Goal: Task Accomplishment & Management: Manage account settings

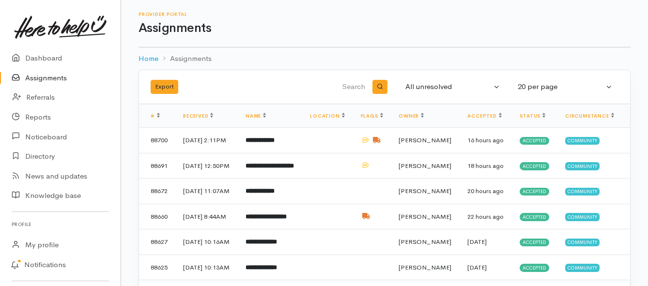
click at [38, 79] on link "Assignments" at bounding box center [60, 78] width 121 height 20
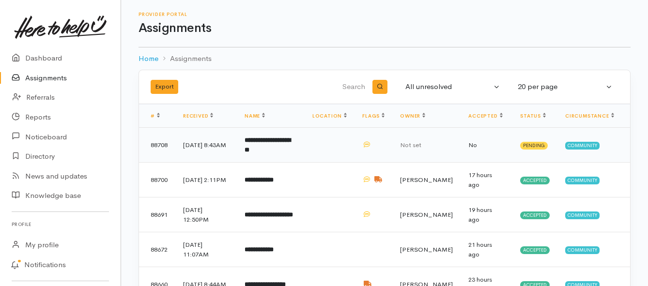
click at [290, 141] on b "**********" at bounding box center [267, 145] width 46 height 16
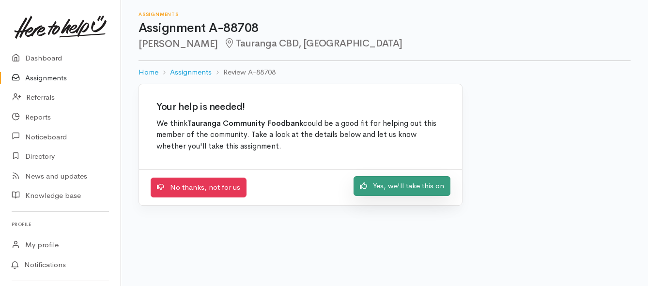
click at [381, 190] on link "Yes, we'll take this on" at bounding box center [401, 186] width 97 height 20
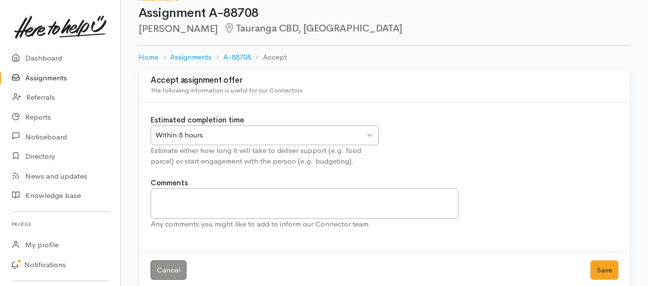
scroll to position [29, 0]
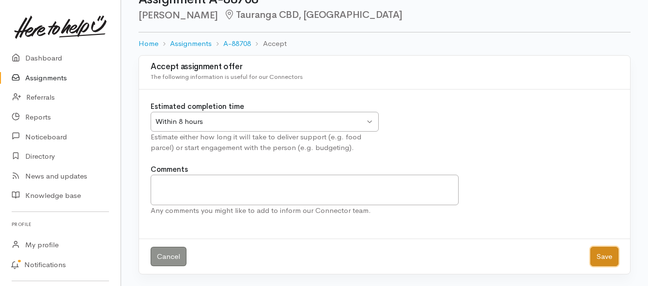
click at [606, 257] on button "Save" at bounding box center [604, 257] width 28 height 20
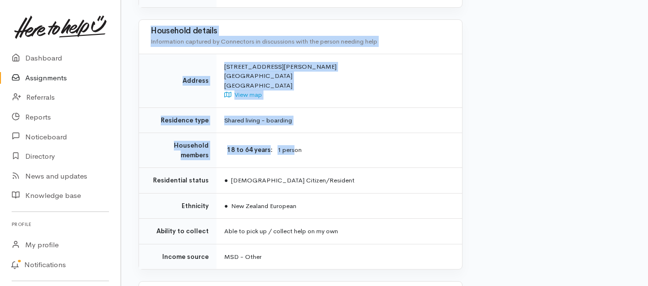
scroll to position [802, 0]
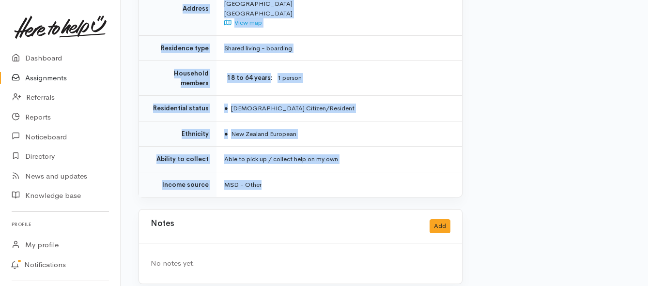
drag, startPoint x: 225, startPoint y: 87, endPoint x: 303, endPoint y: 173, distance: 116.5
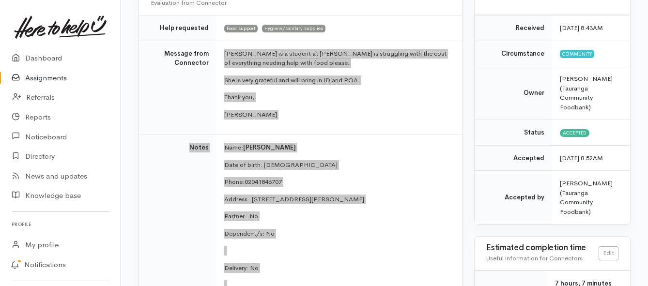
scroll to position [124, 0]
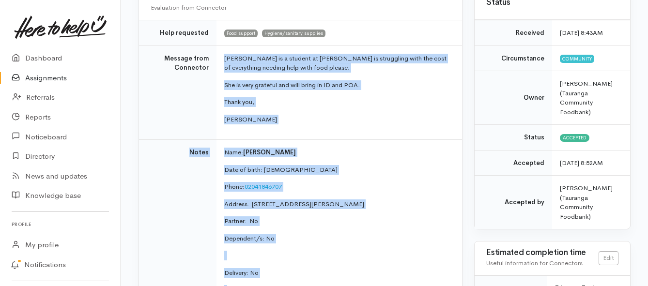
click at [37, 74] on link "Assignments" at bounding box center [60, 78] width 121 height 20
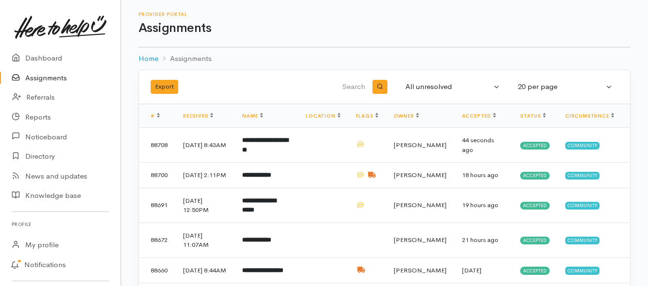
click at [34, 79] on link "Assignments" at bounding box center [60, 78] width 121 height 20
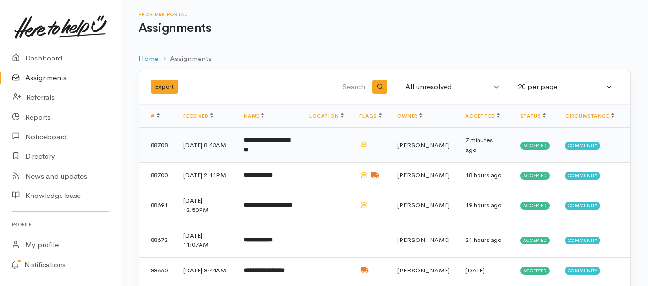
click at [267, 147] on b "**********" at bounding box center [266, 145] width 46 height 16
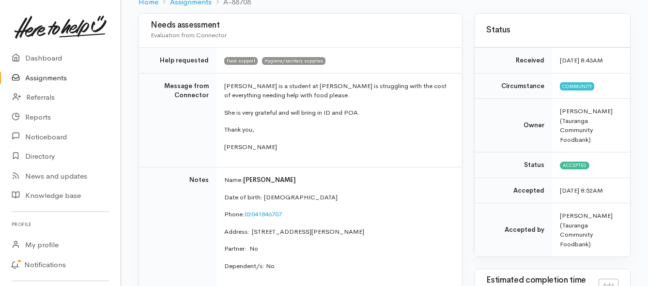
scroll to position [145, 0]
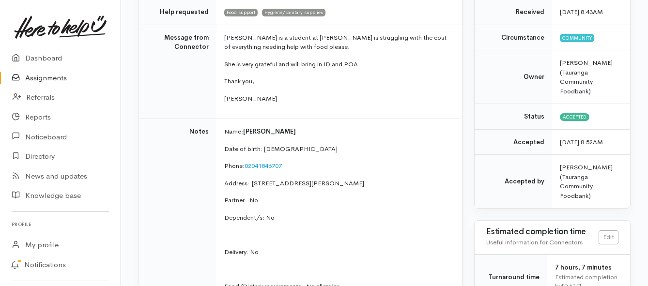
click at [52, 76] on link "Assignments" at bounding box center [60, 78] width 121 height 20
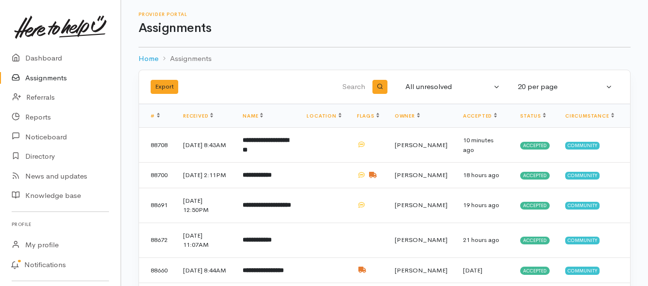
click at [35, 77] on link "Assignments" at bounding box center [60, 78] width 121 height 20
click at [57, 80] on link "Assignments" at bounding box center [60, 78] width 121 height 20
click at [49, 78] on link "Assignments" at bounding box center [60, 78] width 121 height 20
click at [48, 75] on link "Assignments" at bounding box center [60, 78] width 121 height 20
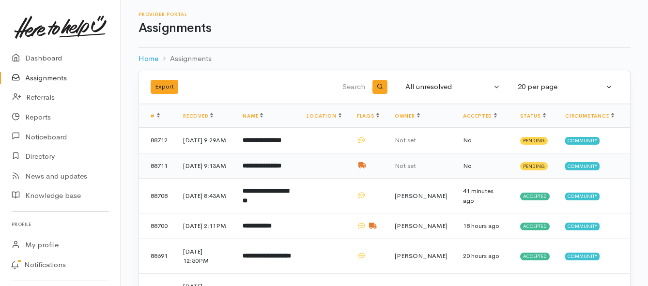
click at [257, 169] on b "**********" at bounding box center [262, 166] width 39 height 6
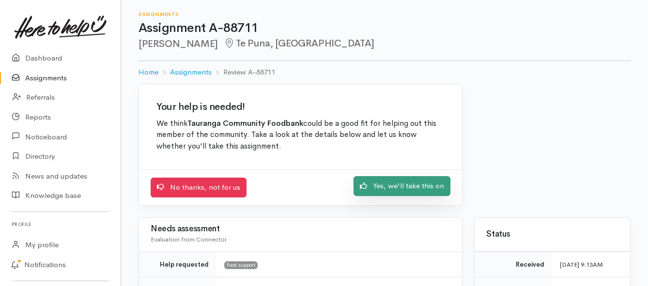
click at [371, 188] on link "Yes, we'll take this on" at bounding box center [401, 186] width 97 height 20
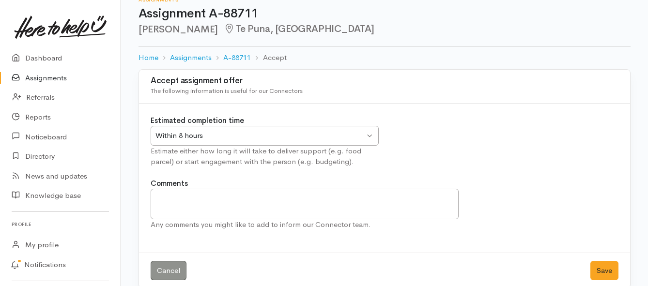
scroll to position [29, 0]
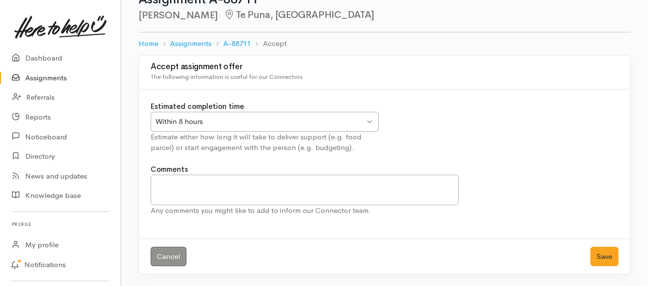
click at [365, 123] on div "Within 8 hours Within 8 hours" at bounding box center [265, 122] width 228 height 20
click at [608, 251] on button "Save" at bounding box center [604, 257] width 28 height 20
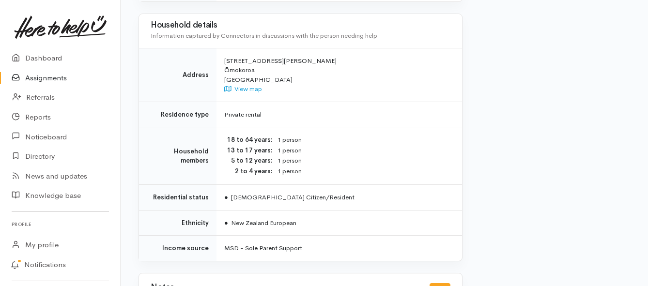
scroll to position [774, 0]
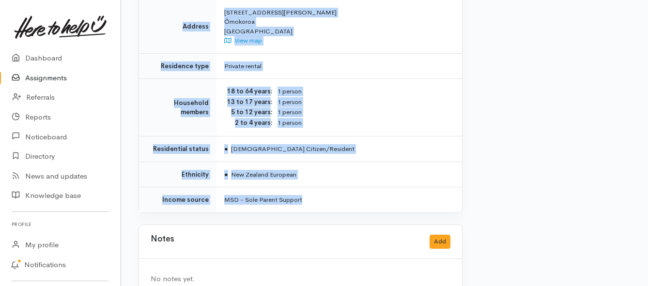
drag, startPoint x: 222, startPoint y: 135, endPoint x: 344, endPoint y: 193, distance: 135.1
copy div "**********"
click at [61, 78] on link "Assignments" at bounding box center [60, 78] width 121 height 20
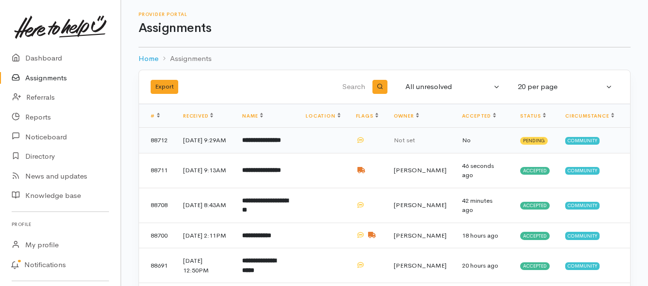
click at [277, 143] on b "**********" at bounding box center [261, 140] width 39 height 6
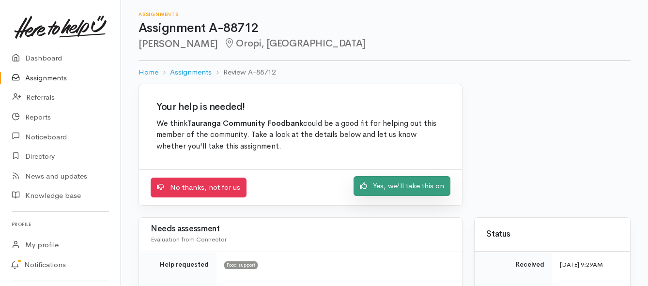
click at [396, 189] on link "Yes, we'll take this on" at bounding box center [401, 186] width 97 height 20
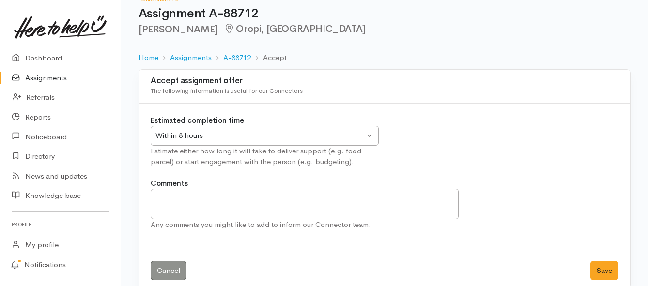
scroll to position [29, 0]
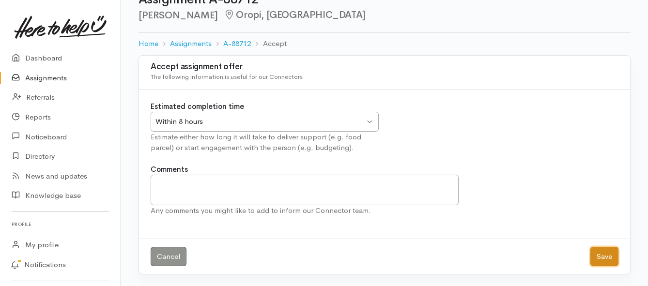
click at [600, 258] on button "Save" at bounding box center [604, 257] width 28 height 20
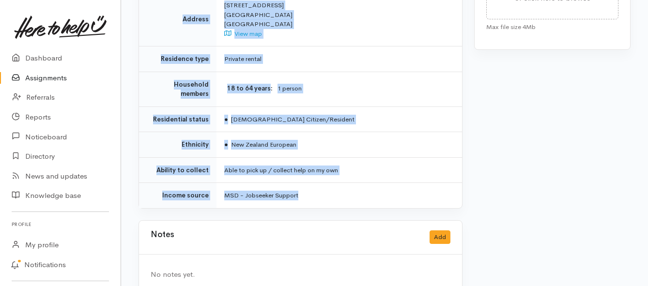
scroll to position [579, 0]
drag, startPoint x: 223, startPoint y: 124, endPoint x: 305, endPoint y: 175, distance: 96.7
click at [57, 77] on link "Assignments" at bounding box center [60, 78] width 121 height 20
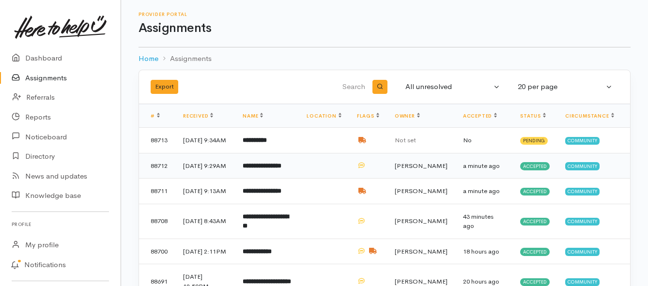
click at [265, 169] on b "**********" at bounding box center [262, 166] width 39 height 6
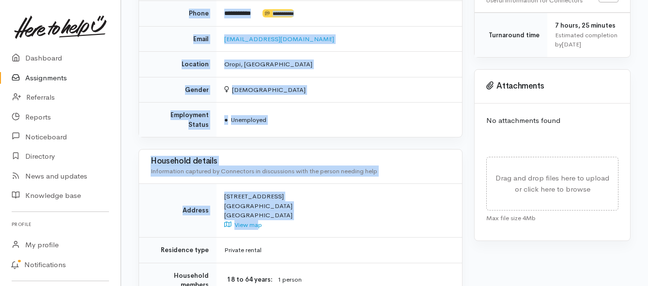
scroll to position [579, 0]
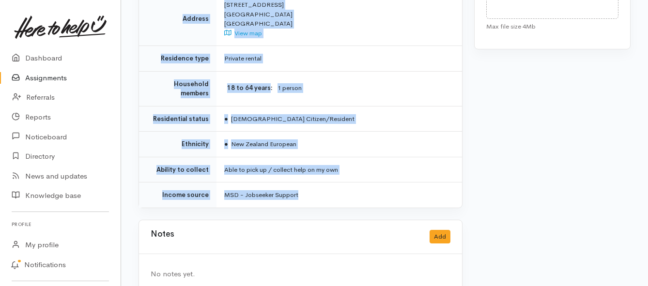
drag, startPoint x: 223, startPoint y: 172, endPoint x: 314, endPoint y: 178, distance: 91.2
copy div "**********"
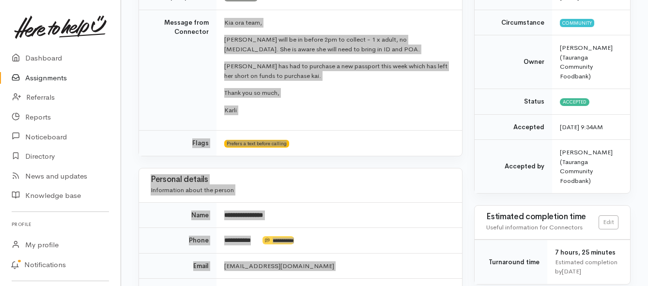
scroll to position [143, 0]
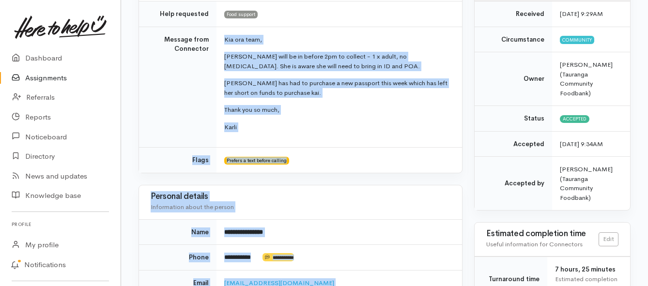
drag, startPoint x: 47, startPoint y: 79, endPoint x: 54, endPoint y: 82, distance: 6.9
click at [47, 79] on link "Assignments" at bounding box center [60, 78] width 121 height 20
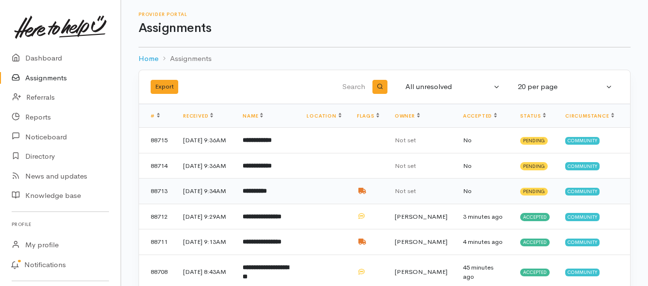
click at [259, 194] on b "**********" at bounding box center [255, 191] width 24 height 6
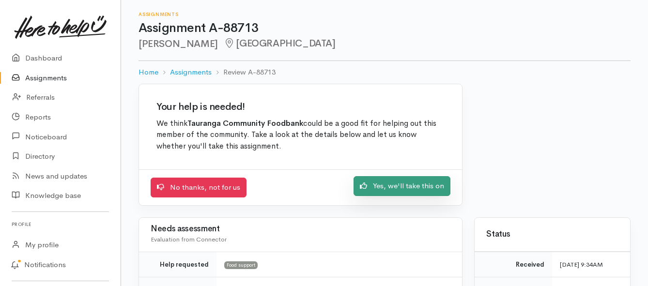
click at [385, 187] on link "Yes, we'll take this on" at bounding box center [401, 186] width 97 height 20
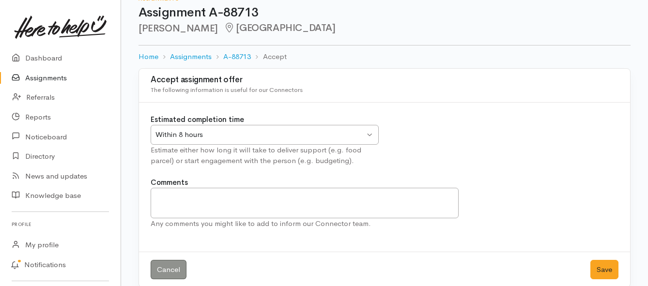
scroll to position [29, 0]
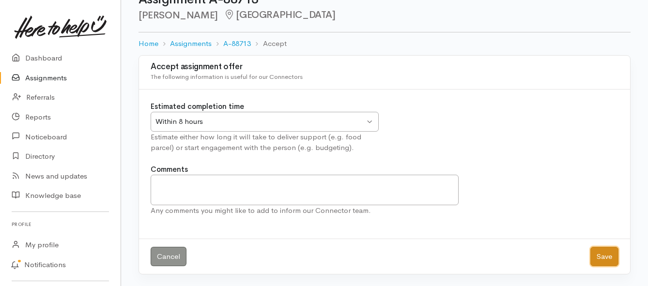
click at [595, 256] on button "Save" at bounding box center [604, 257] width 28 height 20
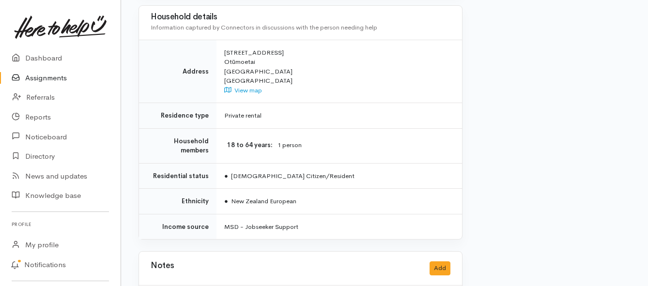
scroll to position [774, 0]
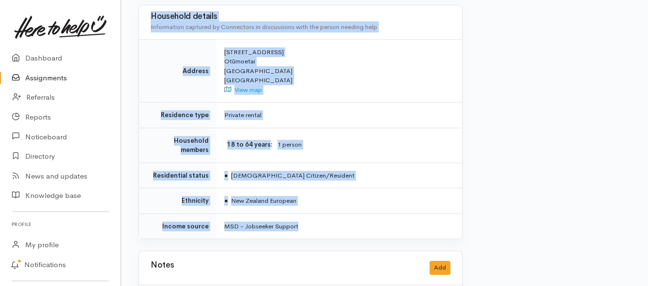
drag, startPoint x: 226, startPoint y: 76, endPoint x: 323, endPoint y: 198, distance: 156.4
copy div "Lor ips dolo, Sitametc ad Elitse doe Tempo incidi - 8 u labor, Etdol ma aliqua …"
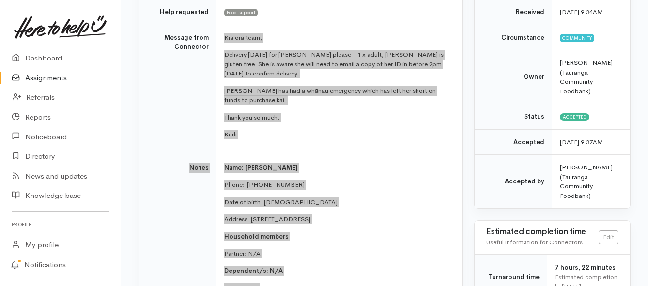
scroll to position [97, 0]
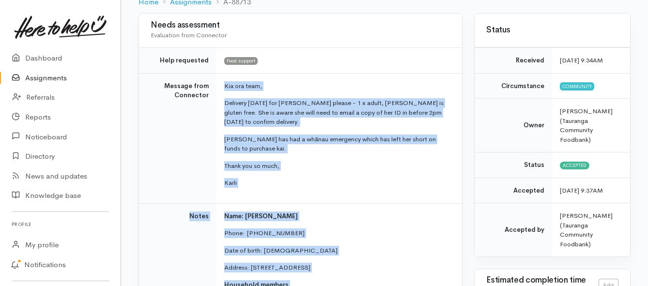
click at [54, 76] on link "Assignments" at bounding box center [60, 78] width 121 height 20
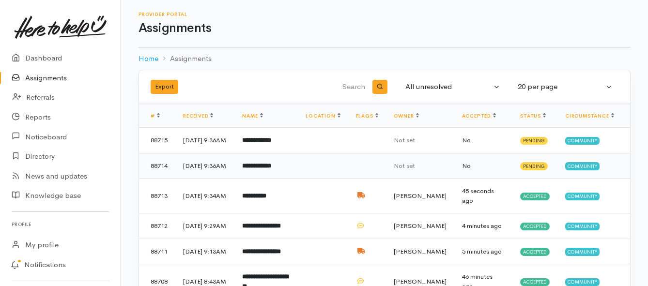
click at [289, 179] on td "**********" at bounding box center [265, 166] width 63 height 26
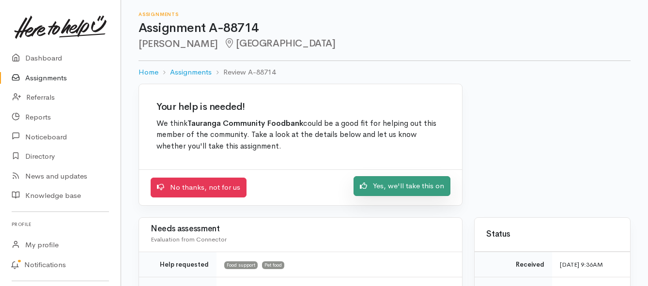
click at [381, 189] on link "Yes, we'll take this on" at bounding box center [401, 186] width 97 height 20
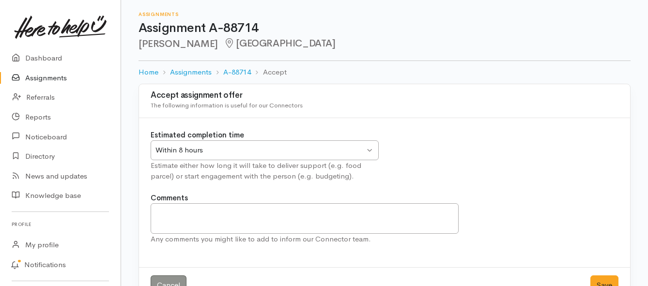
scroll to position [29, 0]
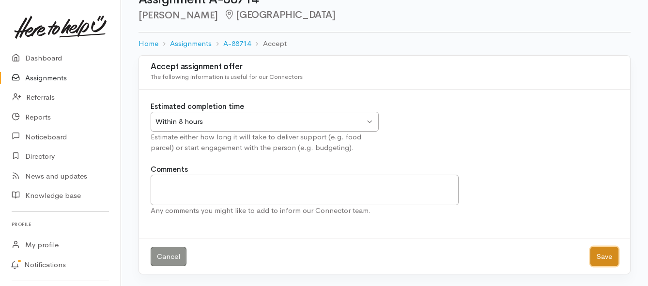
click at [598, 258] on button "Save" at bounding box center [604, 257] width 28 height 20
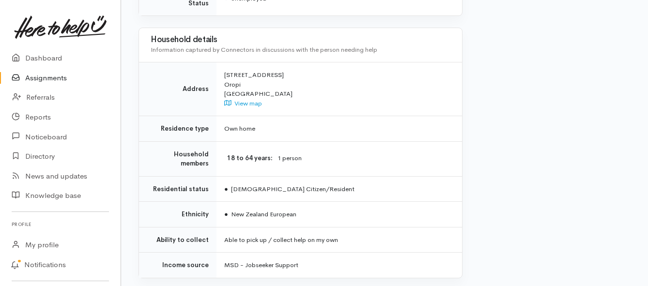
scroll to position [678, 0]
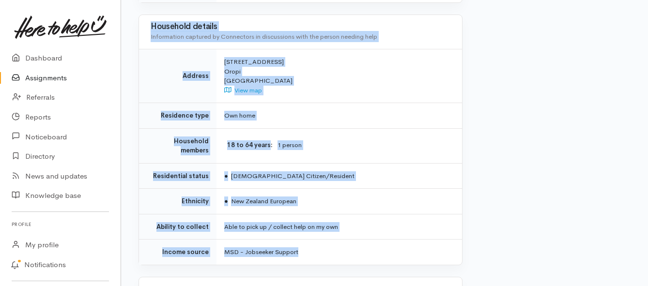
drag, startPoint x: 225, startPoint y: 122, endPoint x: 381, endPoint y: 221, distance: 184.9
copy div "**********"
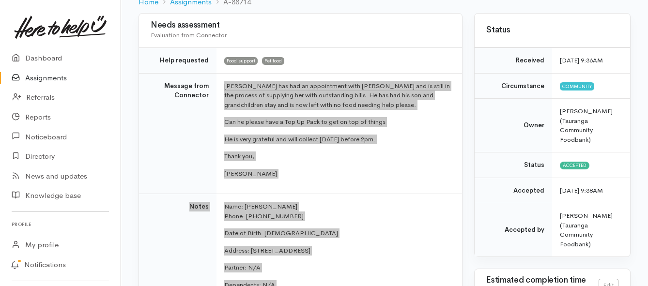
scroll to position [48, 0]
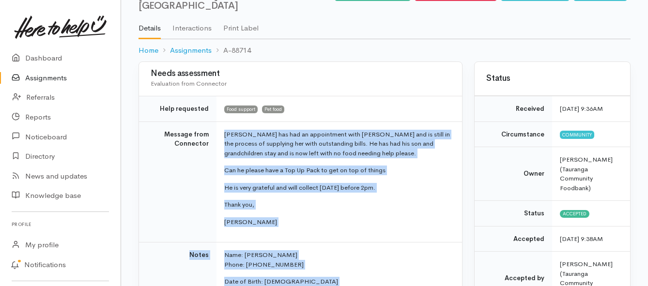
click at [53, 76] on link "Assignments" at bounding box center [60, 78] width 121 height 20
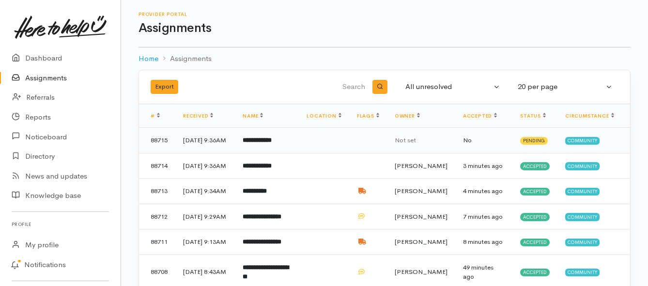
click at [258, 150] on td "**********" at bounding box center [267, 141] width 64 height 26
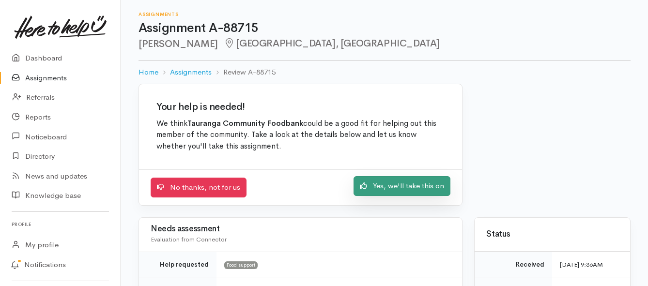
click at [373, 190] on link "Yes, we'll take this on" at bounding box center [401, 186] width 97 height 20
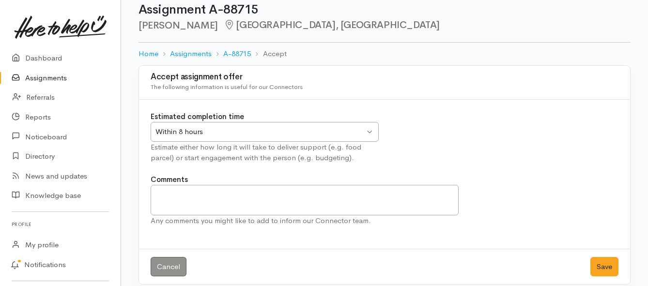
scroll to position [29, 0]
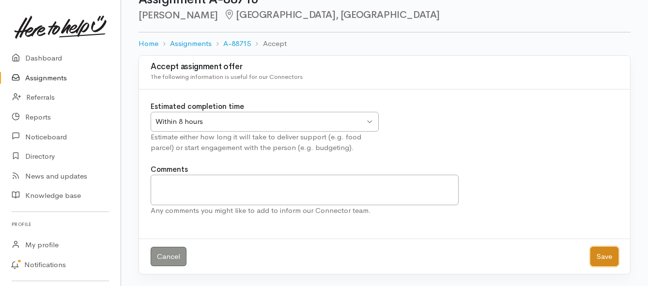
click at [611, 256] on button "Save" at bounding box center [604, 257] width 28 height 20
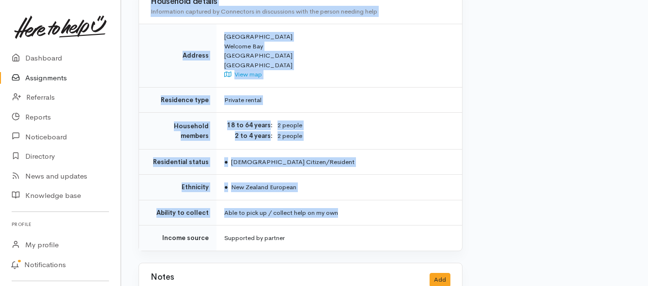
scroll to position [774, 0]
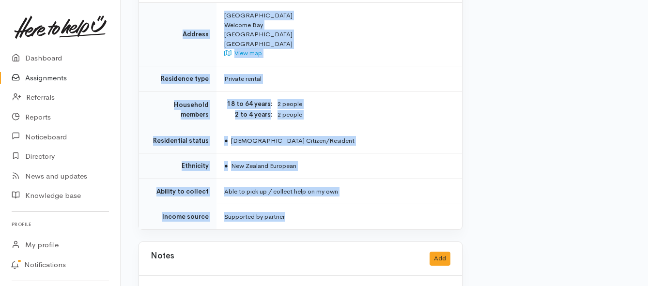
drag, startPoint x: 224, startPoint y: 133, endPoint x: 348, endPoint y: 188, distance: 135.2
copy div "**********"
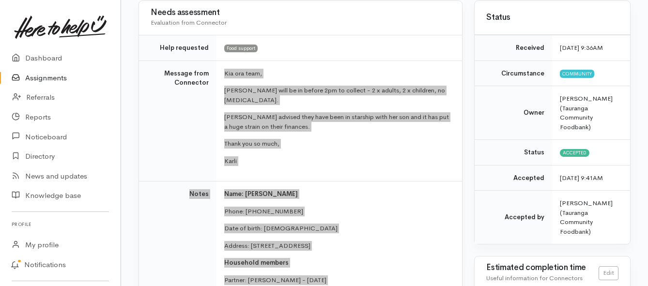
scroll to position [97, 0]
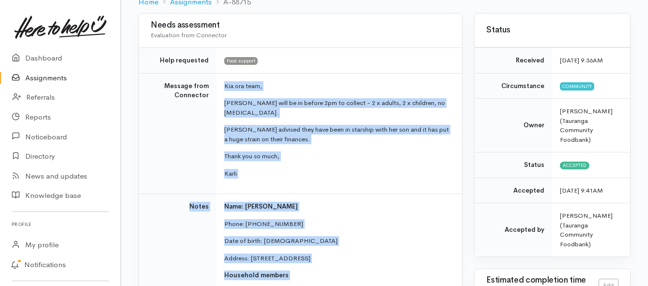
click at [56, 77] on link "Assignments" at bounding box center [60, 78] width 121 height 20
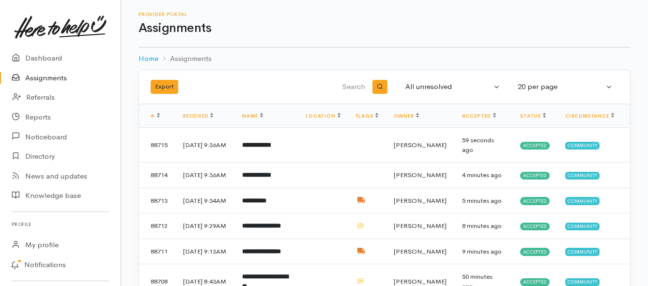
click at [52, 78] on link "Assignments" at bounding box center [60, 78] width 121 height 20
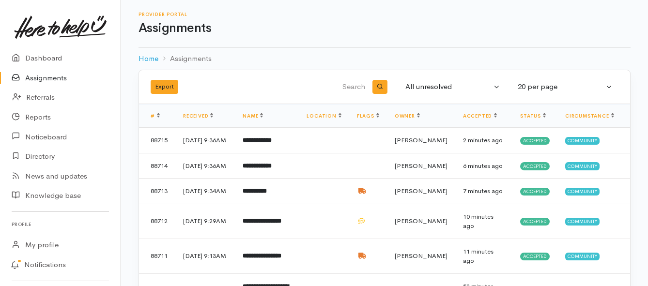
click at [32, 82] on link "Assignments" at bounding box center [60, 78] width 121 height 20
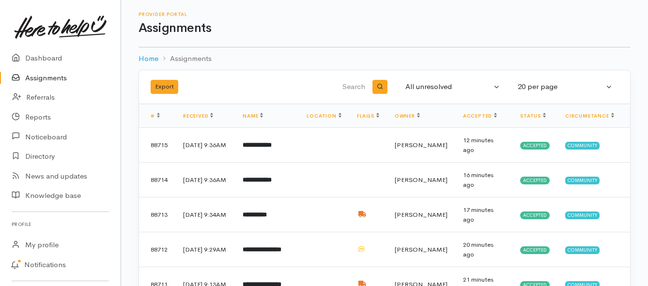
click at [48, 81] on link "Assignments" at bounding box center [60, 78] width 121 height 20
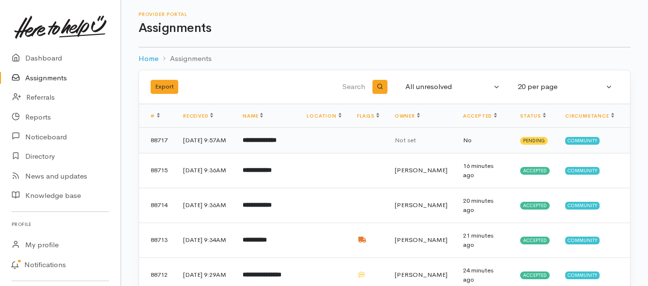
click at [276, 143] on b "**********" at bounding box center [260, 140] width 34 height 6
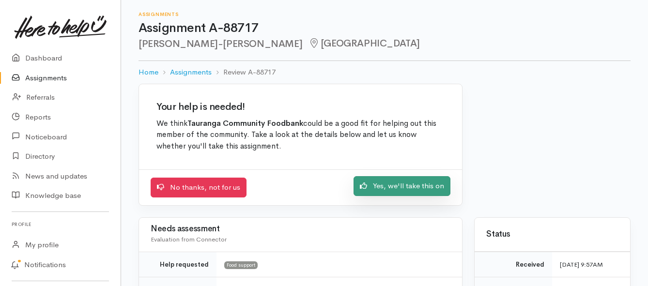
click at [379, 190] on link "Yes, we'll take this on" at bounding box center [401, 186] width 97 height 20
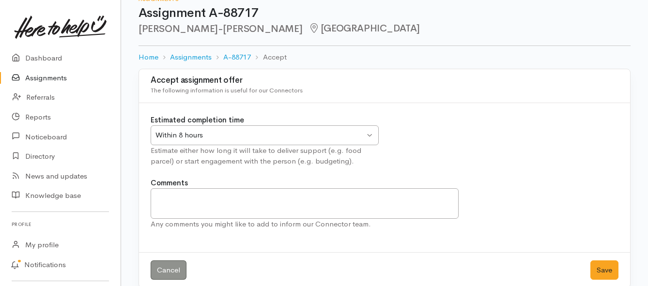
scroll to position [29, 0]
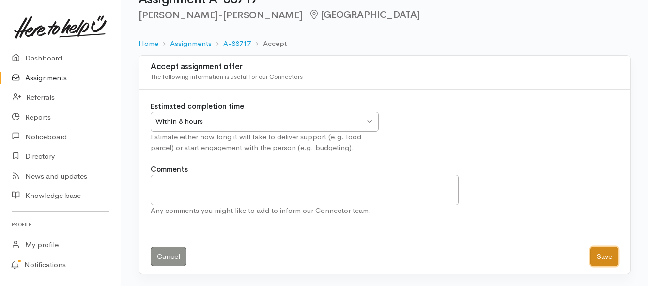
click button "Save"
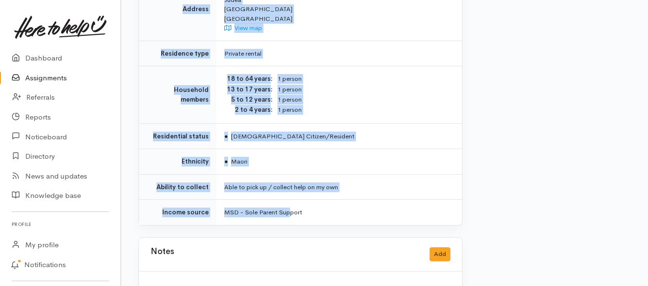
scroll to position [774, 0]
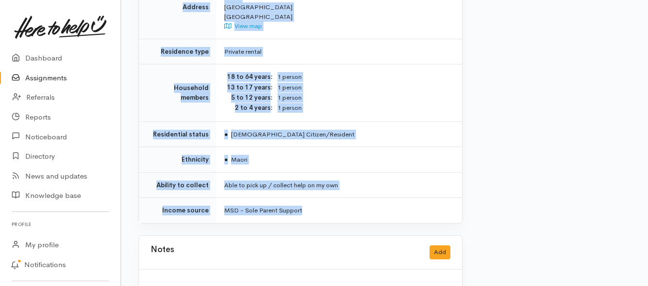
drag, startPoint x: 221, startPoint y: 124, endPoint x: 308, endPoint y: 190, distance: 109.9
copy div "**********"
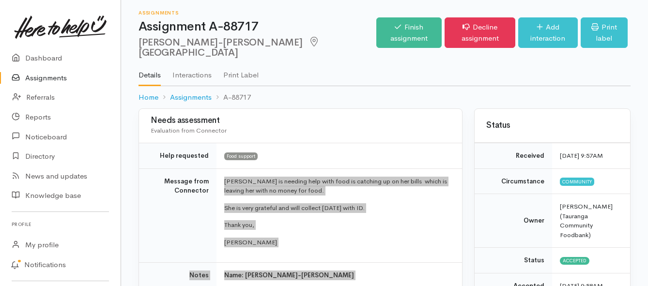
scroll to position [0, 0]
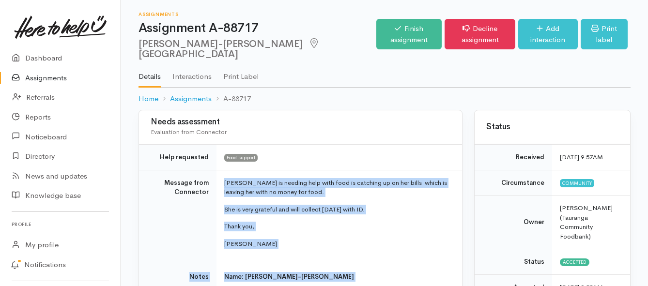
click at [58, 79] on link "Assignments" at bounding box center [60, 78] width 121 height 20
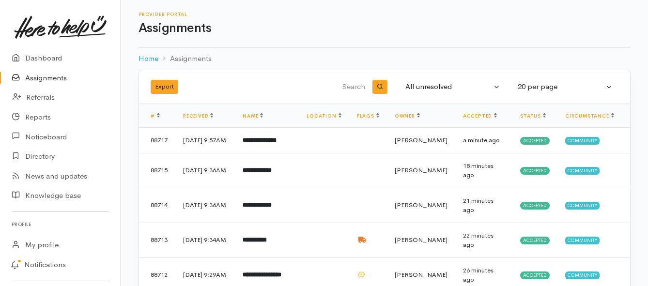
click at [50, 79] on link "Assignments" at bounding box center [60, 78] width 121 height 20
click at [52, 77] on link "Assignments" at bounding box center [60, 78] width 121 height 20
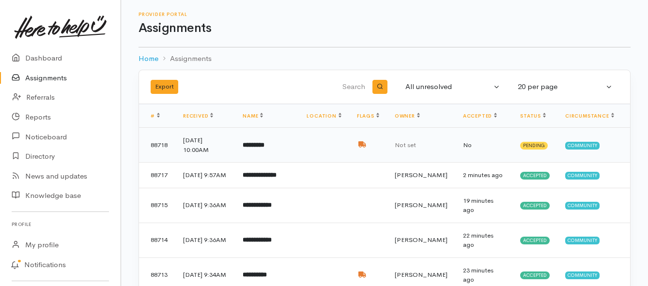
click at [266, 149] on td "*********" at bounding box center [267, 145] width 64 height 35
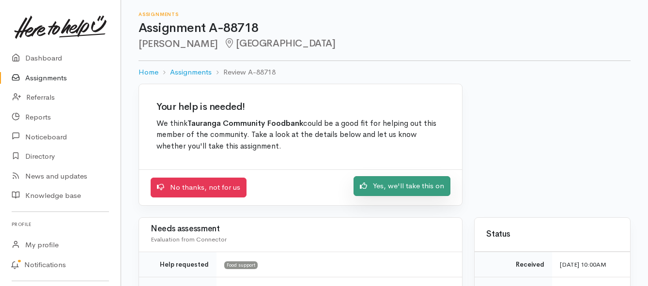
click at [388, 189] on link "Yes, we'll take this on" at bounding box center [401, 186] width 97 height 20
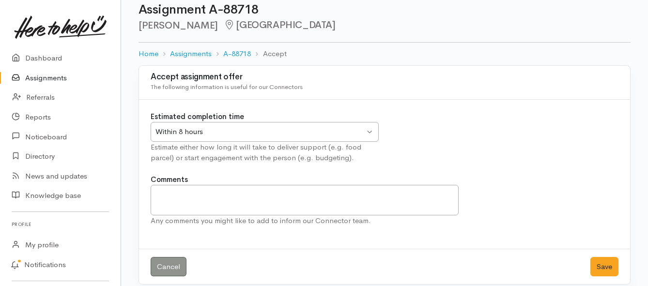
scroll to position [29, 0]
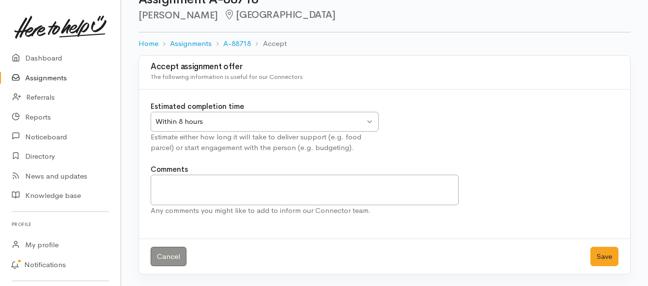
click at [350, 118] on div "Within 8 hours" at bounding box center [259, 121] width 209 height 11
click at [602, 258] on button "Save" at bounding box center [604, 257] width 28 height 20
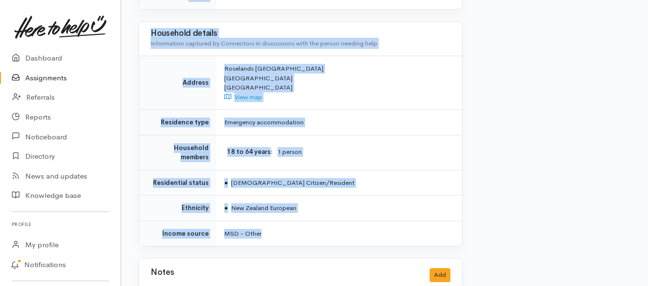
scroll to position [968, 0]
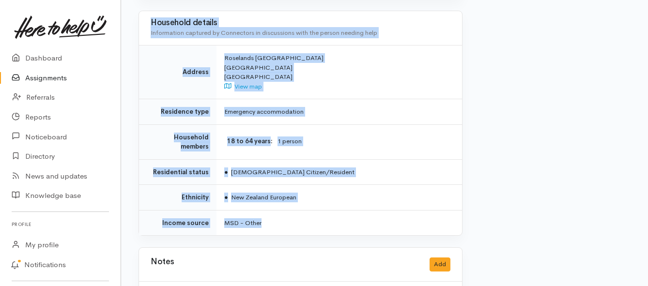
drag, startPoint x: 225, startPoint y: 126, endPoint x: 366, endPoint y: 199, distance: 159.1
copy div "Kia ora team, Delivery for Monday please. Susan has had an automatic payment co…"
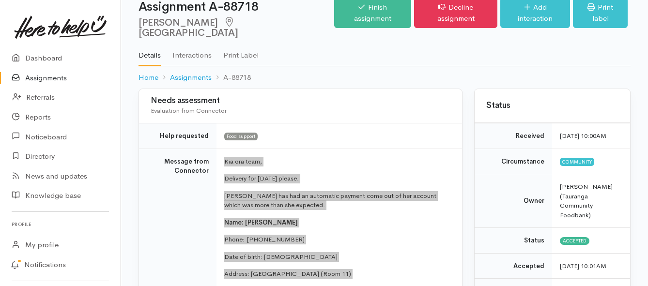
scroll to position [0, 0]
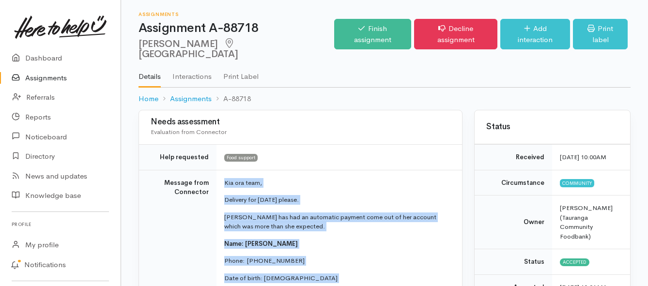
click at [47, 77] on link "Assignments" at bounding box center [60, 78] width 121 height 20
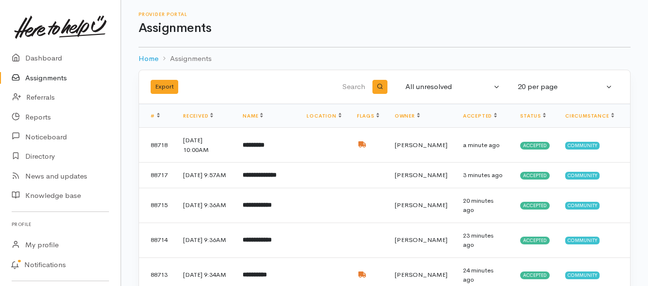
click at [36, 77] on link "Assignments" at bounding box center [60, 78] width 121 height 20
click at [39, 75] on link "Assignments" at bounding box center [60, 78] width 121 height 20
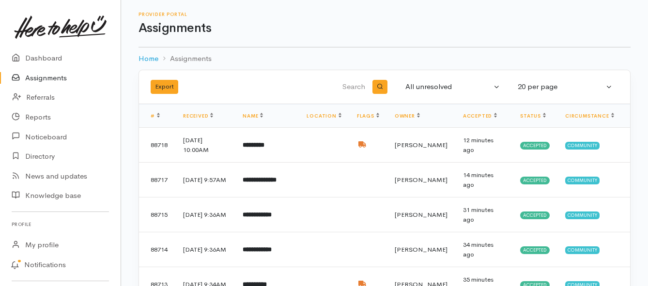
click at [54, 77] on link "Assignments" at bounding box center [60, 78] width 121 height 20
click at [59, 77] on link "Assignments" at bounding box center [60, 78] width 121 height 20
click at [45, 81] on link "Assignments" at bounding box center [60, 78] width 121 height 20
click at [42, 76] on link "Assignments" at bounding box center [60, 78] width 121 height 20
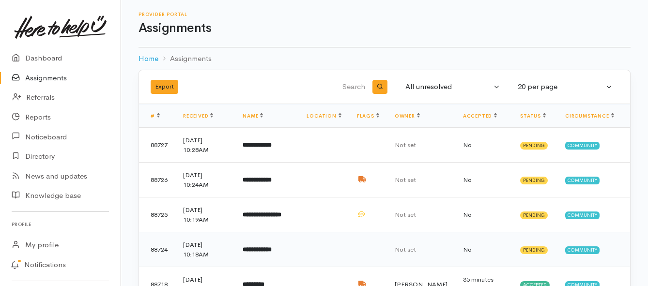
scroll to position [48, 0]
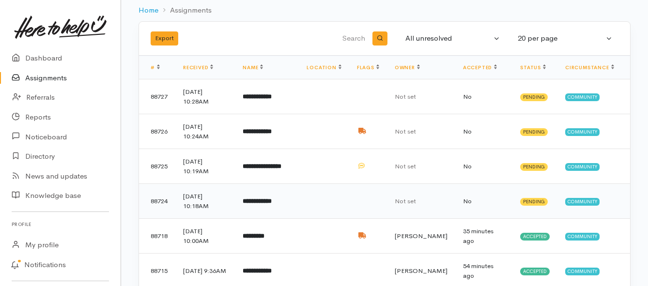
click at [254, 202] on b "**********" at bounding box center [257, 201] width 29 height 6
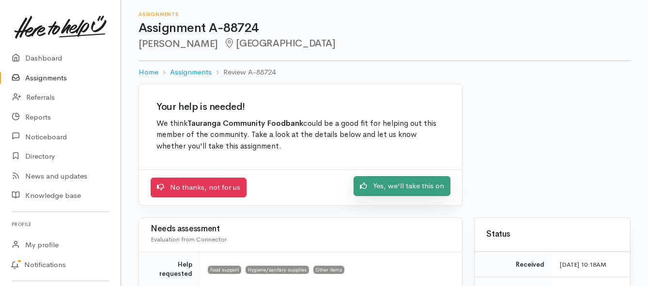
click at [402, 189] on link "Yes, we'll take this on" at bounding box center [401, 186] width 97 height 20
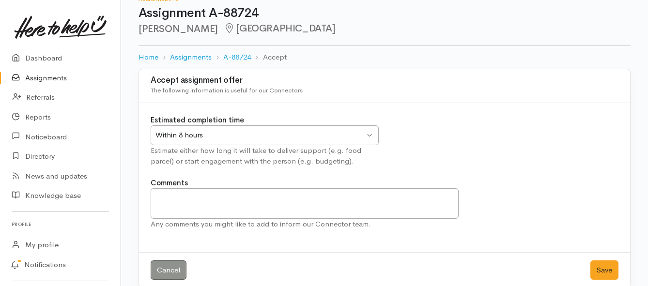
scroll to position [29, 0]
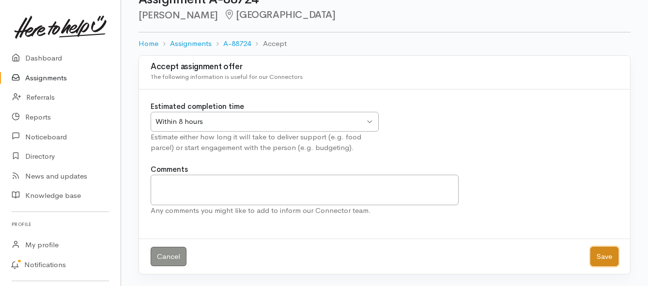
click at [606, 259] on button "Save" at bounding box center [604, 257] width 28 height 20
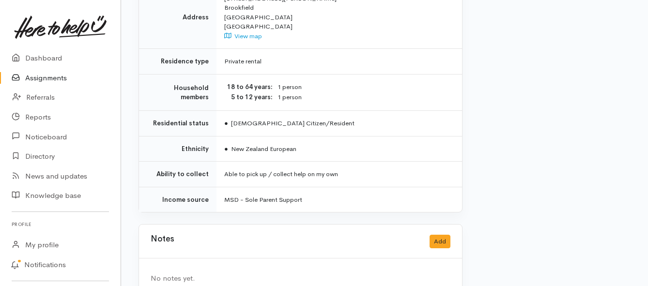
scroll to position [833, 0]
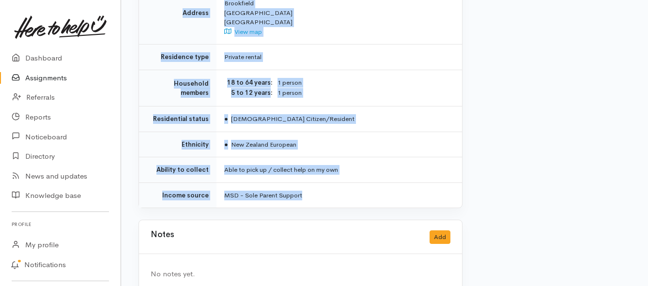
drag, startPoint x: 207, startPoint y: 85, endPoint x: 387, endPoint y: 163, distance: 196.8
copy div "**********"
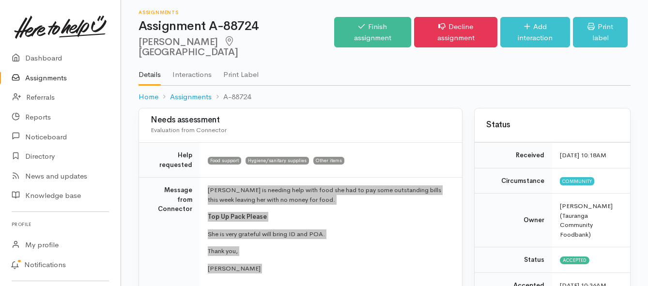
scroll to position [0, 0]
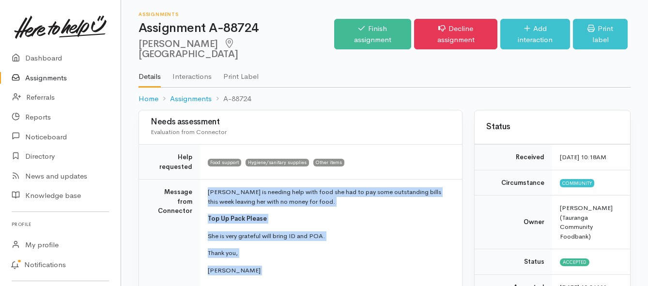
click at [38, 78] on link "Assignments" at bounding box center [60, 78] width 121 height 20
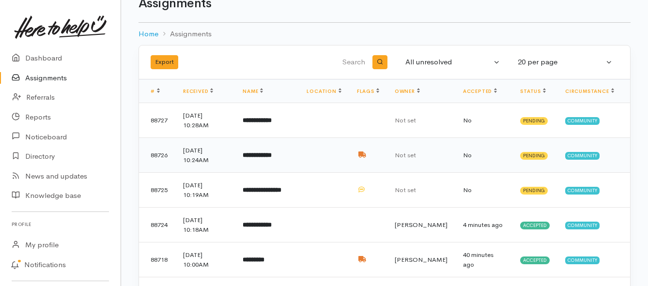
scroll to position [48, 0]
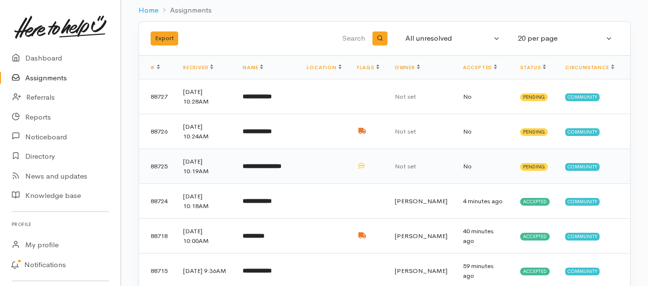
click at [273, 169] on b "**********" at bounding box center [262, 166] width 39 height 6
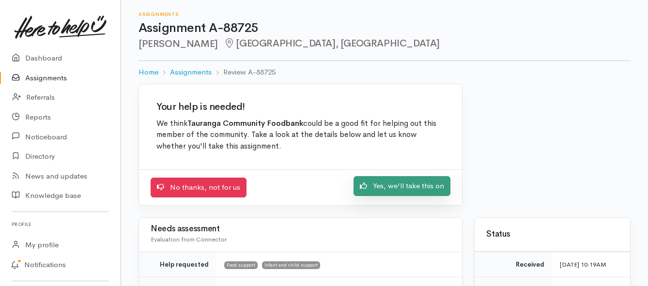
click at [377, 191] on link "Yes, we'll take this on" at bounding box center [401, 186] width 97 height 20
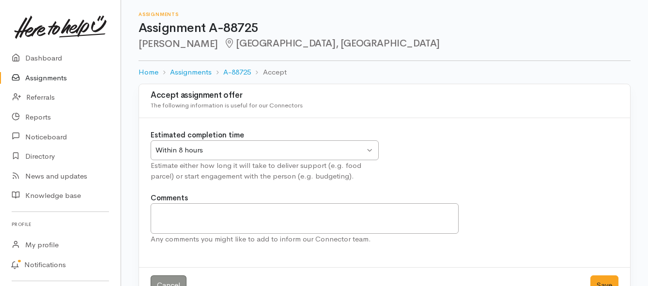
scroll to position [29, 0]
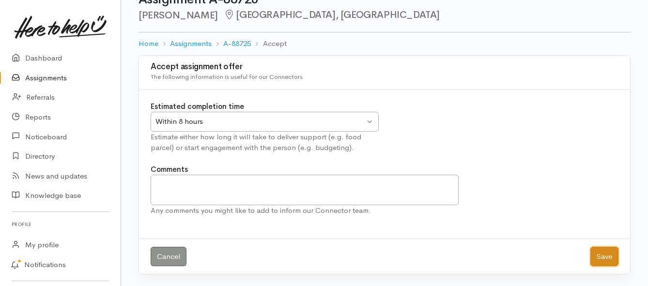
click at [608, 251] on button "Save" at bounding box center [604, 257] width 28 height 20
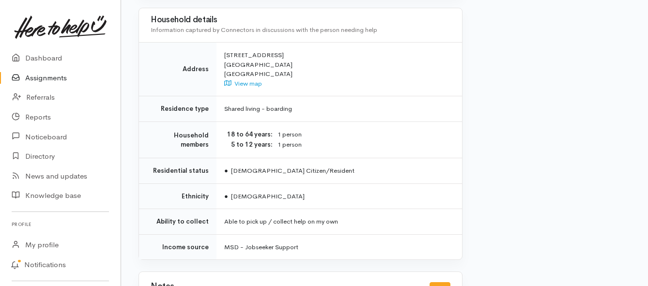
scroll to position [871, 0]
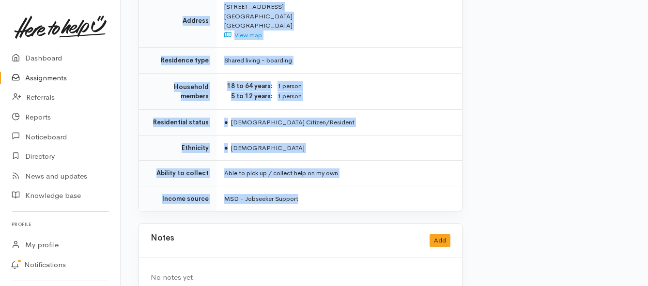
drag, startPoint x: 222, startPoint y: 84, endPoint x: 313, endPoint y: 184, distance: 135.0
copy div "Kia ora team, Indira will be in before 2pm to collect - 1 x adult, 1 x child, F…"
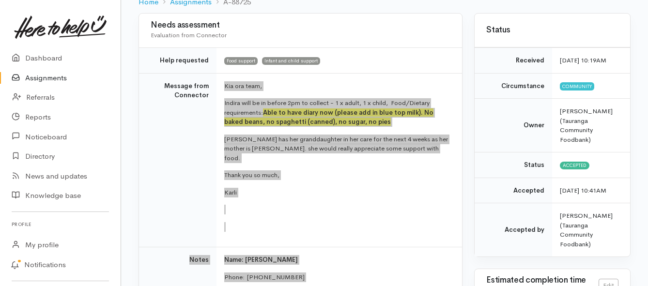
scroll to position [48, 0]
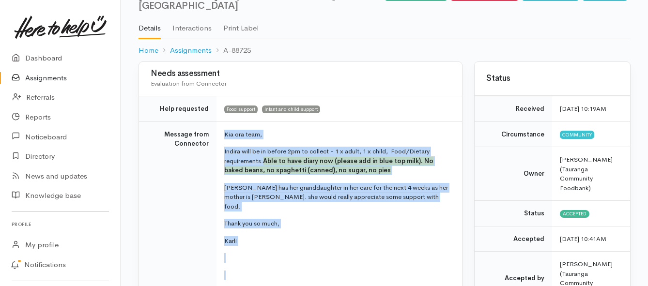
click at [33, 77] on link "Assignments" at bounding box center [60, 78] width 121 height 20
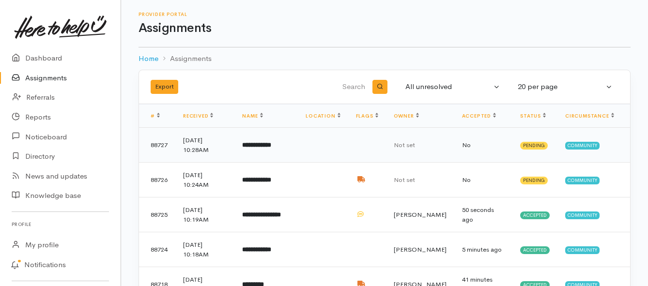
click at [271, 146] on b "**********" at bounding box center [256, 145] width 29 height 6
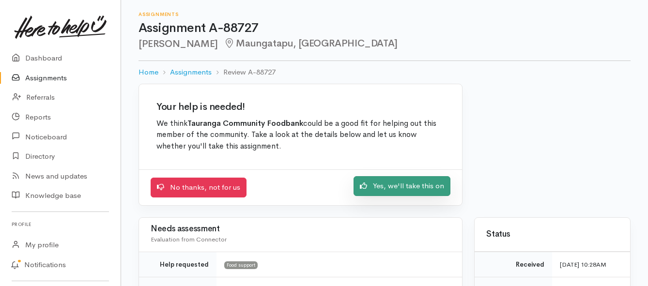
click at [363, 186] on icon at bounding box center [363, 185] width 7 height 7
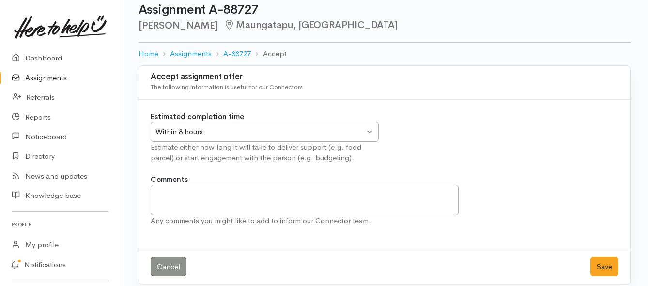
scroll to position [29, 0]
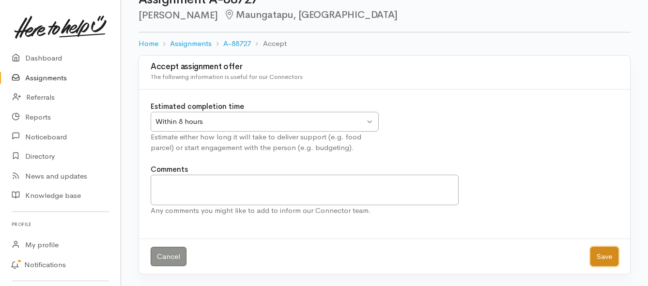
click at [604, 257] on button "Save" at bounding box center [604, 257] width 28 height 20
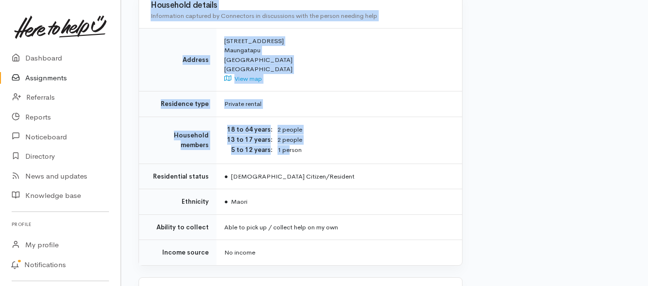
scroll to position [823, 0]
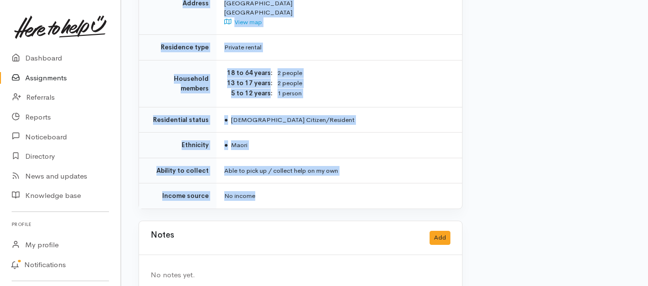
drag, startPoint x: 225, startPoint y: 87, endPoint x: 296, endPoint y: 180, distance: 117.0
copy div "**********"
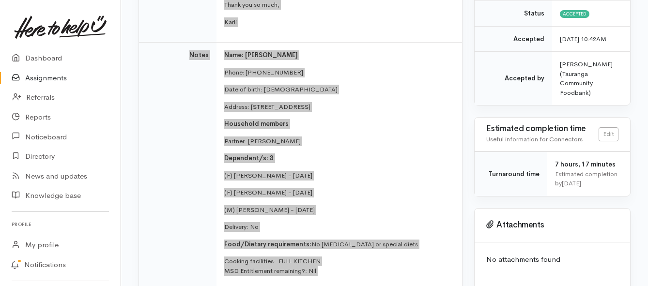
scroll to position [290, 0]
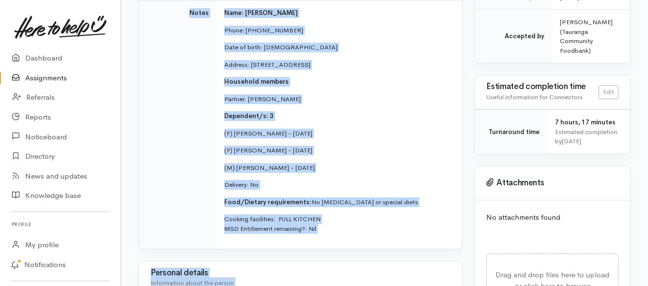
click at [42, 80] on link "Assignments" at bounding box center [60, 78] width 121 height 20
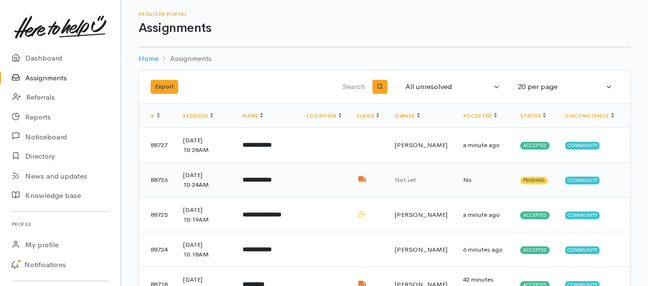
click at [299, 182] on td "**********" at bounding box center [267, 180] width 64 height 35
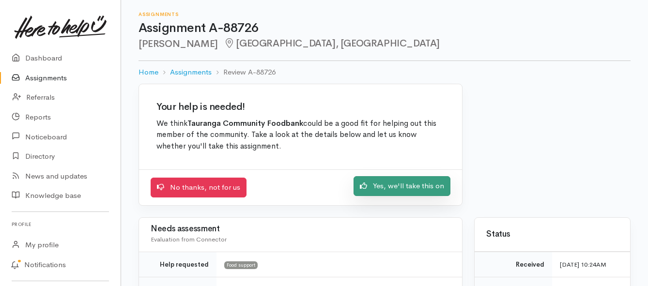
click at [369, 186] on link "Yes, we'll take this on" at bounding box center [401, 186] width 97 height 20
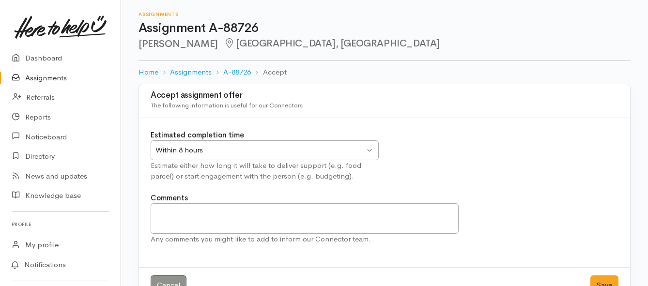
scroll to position [29, 0]
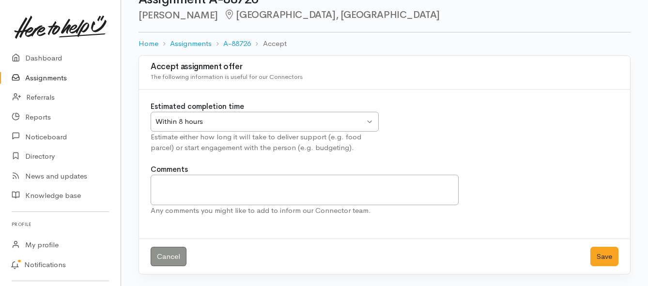
click at [345, 119] on div "Within 8 hours" at bounding box center [259, 121] width 209 height 11
click at [600, 255] on button "Save" at bounding box center [604, 257] width 28 height 20
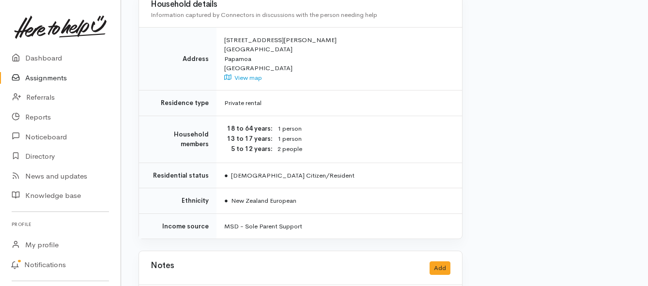
scroll to position [871, 0]
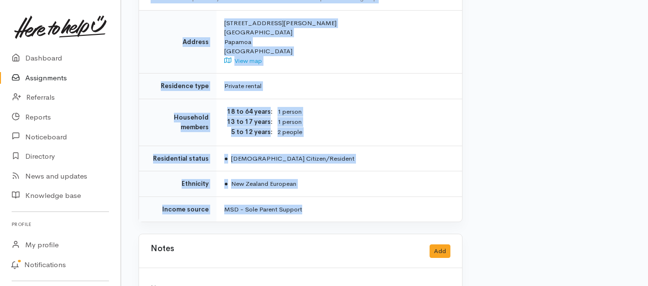
drag, startPoint x: 223, startPoint y: 126, endPoint x: 343, endPoint y: 184, distance: 132.7
copy div "Kia ora team, Delivery for Monday please - 1 x adult, 3 x children, no food all…"
click at [48, 76] on link "Assignments" at bounding box center [60, 78] width 121 height 20
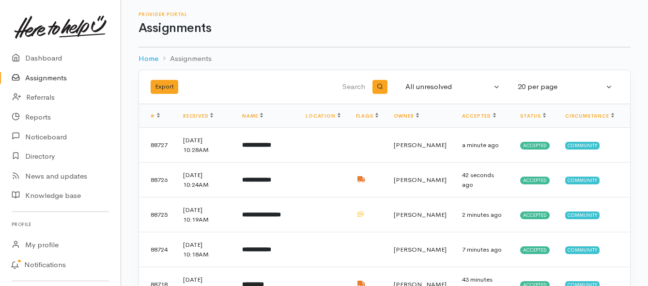
click at [57, 77] on link "Assignments" at bounding box center [60, 78] width 121 height 20
click at [29, 74] on link "Assignments" at bounding box center [60, 78] width 121 height 20
click at [261, 151] on td "**********" at bounding box center [267, 145] width 64 height 35
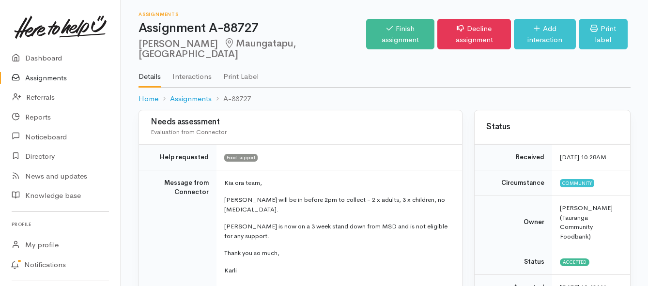
click at [64, 76] on link "Assignments" at bounding box center [60, 78] width 121 height 20
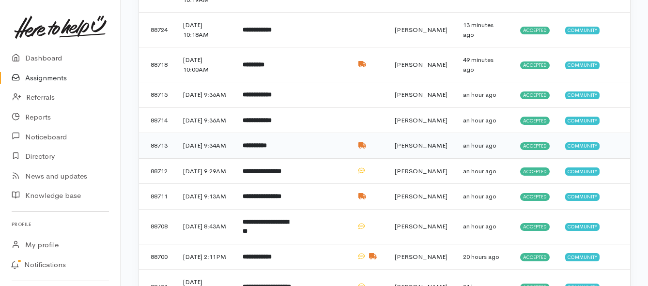
scroll to position [242, 0]
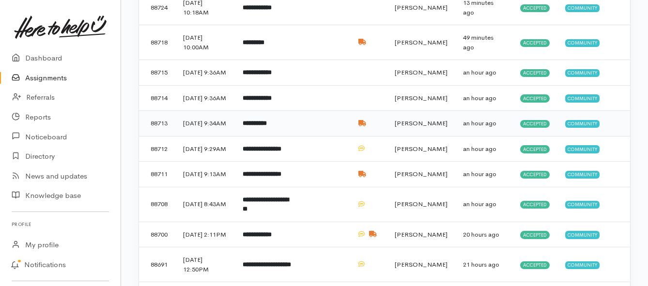
click at [286, 136] on td "**********" at bounding box center [267, 124] width 64 height 26
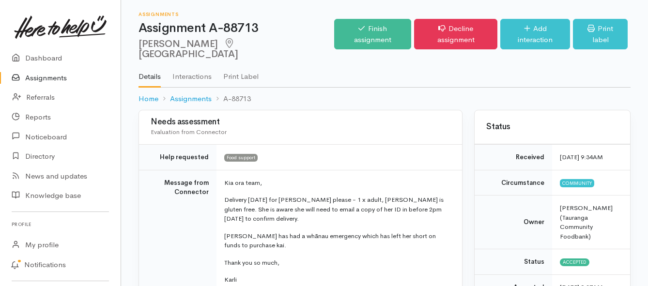
click at [29, 78] on link "Assignments" at bounding box center [60, 78] width 121 height 20
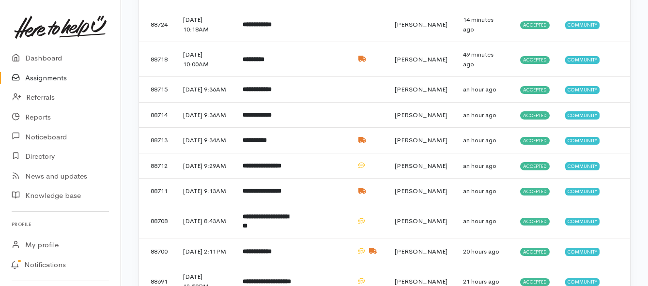
scroll to position [242, 0]
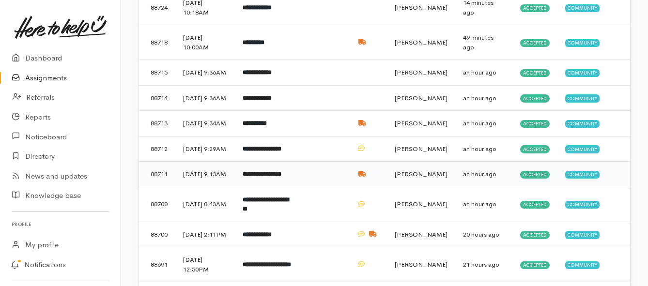
click at [272, 177] on b "**********" at bounding box center [262, 174] width 39 height 6
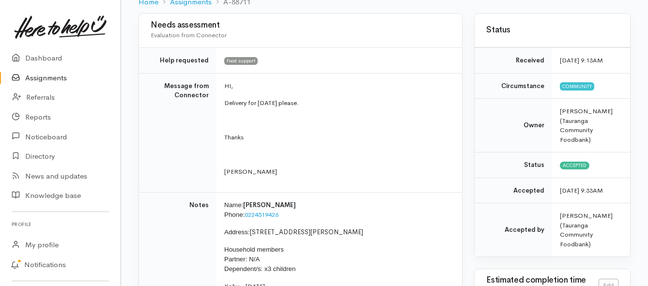
scroll to position [145, 0]
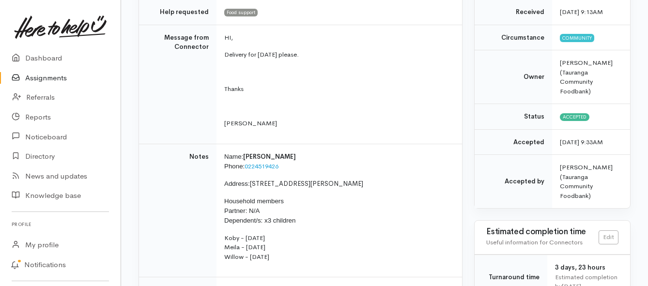
click at [32, 79] on link "Assignments" at bounding box center [60, 78] width 121 height 20
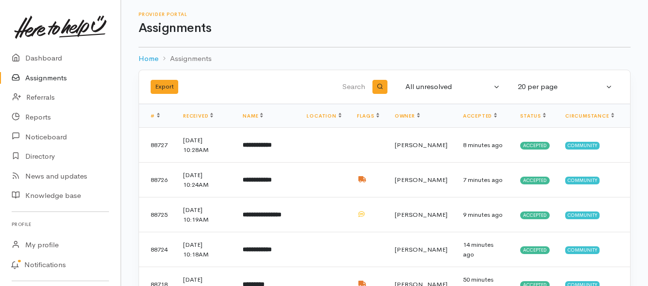
click at [53, 78] on link "Assignments" at bounding box center [60, 78] width 121 height 20
click at [45, 79] on link "Assignments" at bounding box center [60, 78] width 121 height 20
click at [47, 76] on link "Assignments" at bounding box center [60, 78] width 121 height 20
click at [66, 81] on link "Assignments" at bounding box center [60, 78] width 121 height 20
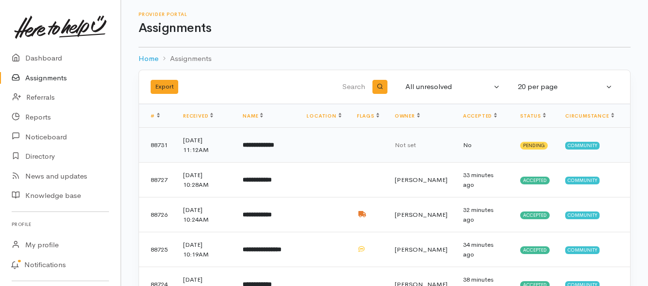
click at [271, 148] on b "**********" at bounding box center [258, 145] width 31 height 6
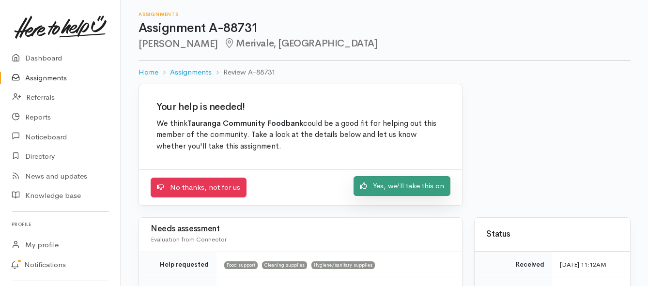
click at [375, 181] on link "Yes, we'll take this on" at bounding box center [401, 186] width 97 height 20
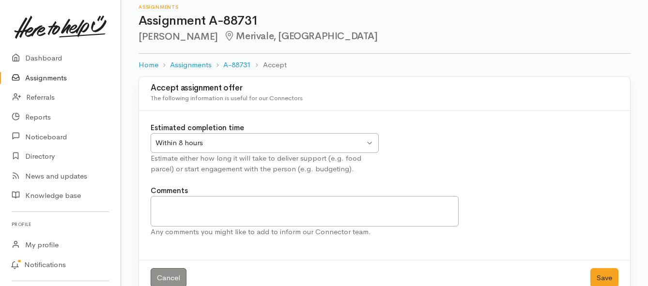
scroll to position [29, 0]
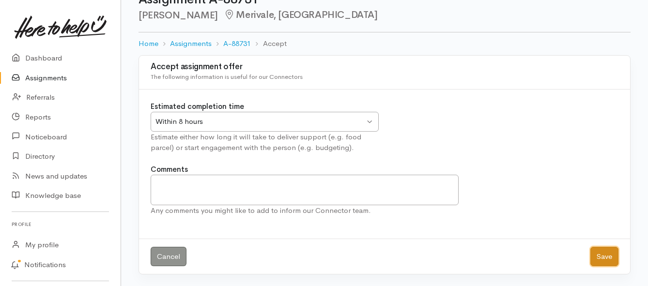
click at [593, 256] on button "Save" at bounding box center [604, 257] width 28 height 20
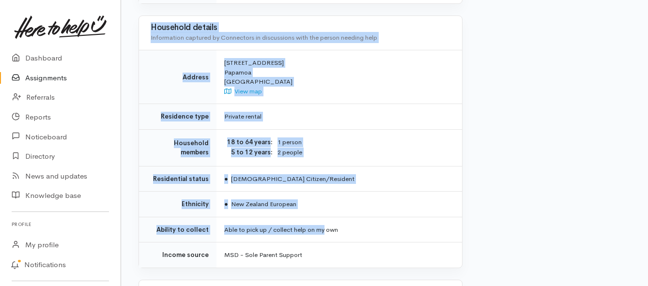
scroll to position [726, 0]
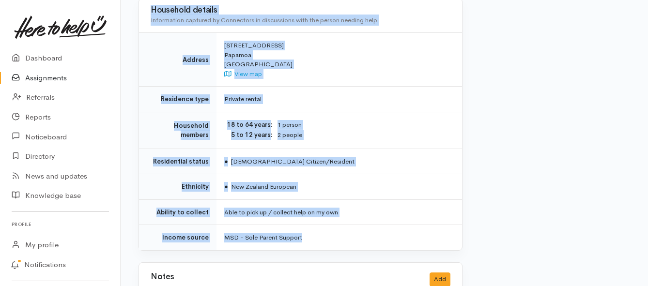
drag, startPoint x: 222, startPoint y: 131, endPoint x: 325, endPoint y: 219, distance: 135.9
copy div "**********"
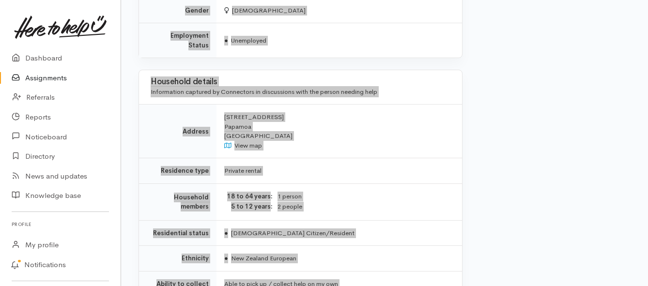
scroll to position [629, 0]
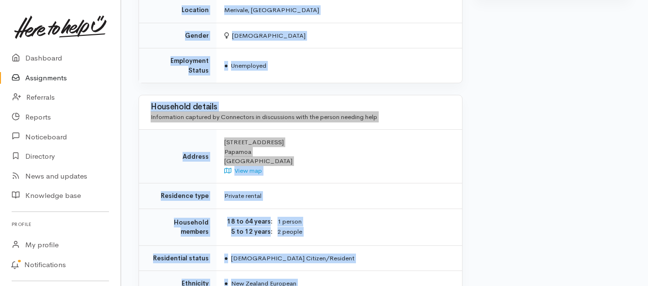
click at [61, 76] on link "Assignments" at bounding box center [60, 78] width 121 height 20
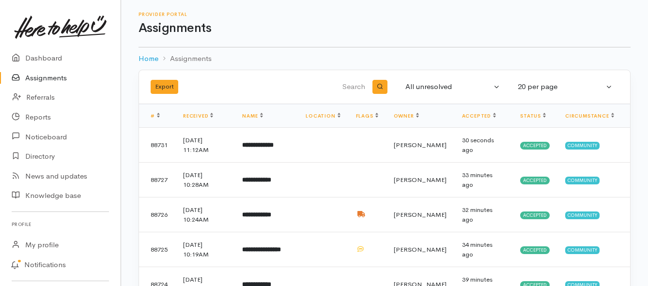
click at [53, 76] on link "Assignments" at bounding box center [60, 78] width 121 height 20
click at [43, 82] on link "Assignments" at bounding box center [60, 78] width 121 height 20
click at [53, 77] on link "Assignments" at bounding box center [60, 78] width 121 height 20
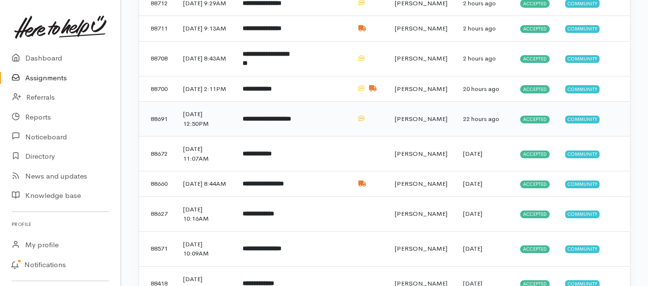
scroll to position [436, 0]
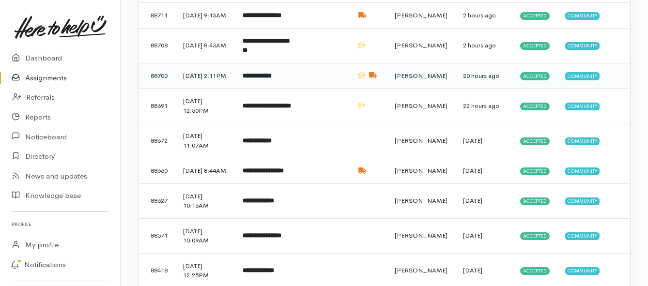
click at [264, 89] on td "**********" at bounding box center [267, 76] width 64 height 26
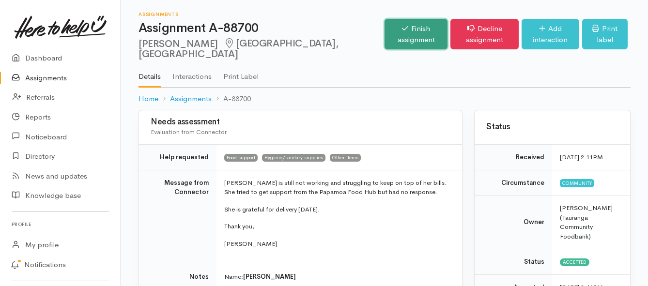
click at [384, 30] on link "Finish assignment" at bounding box center [415, 34] width 63 height 30
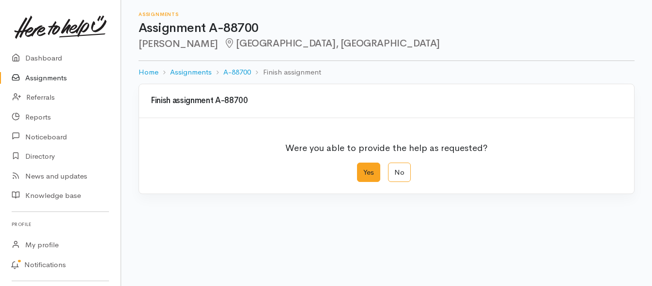
click at [365, 172] on label "Yes" at bounding box center [368, 173] width 23 height 20
click at [363, 169] on input "Yes" at bounding box center [360, 166] width 6 height 6
radio input "true"
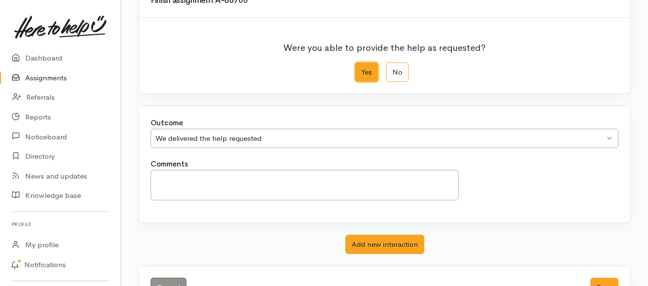
scroll to position [136, 0]
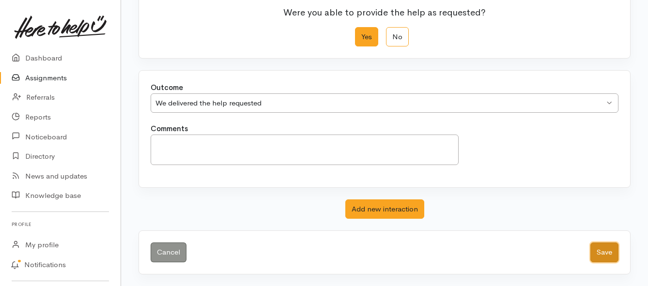
click at [607, 249] on button "Save" at bounding box center [604, 253] width 28 height 20
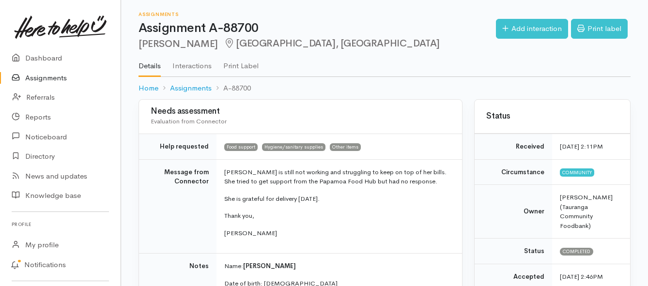
click at [60, 80] on link "Assignments" at bounding box center [60, 78] width 121 height 20
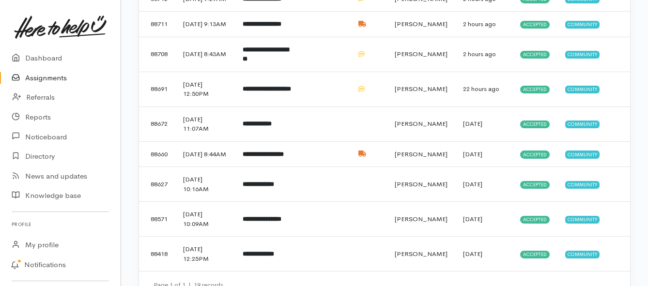
scroll to position [484, 0]
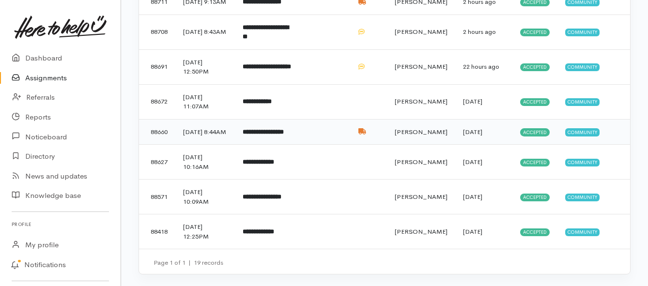
click at [272, 135] on b "**********" at bounding box center [263, 132] width 41 height 6
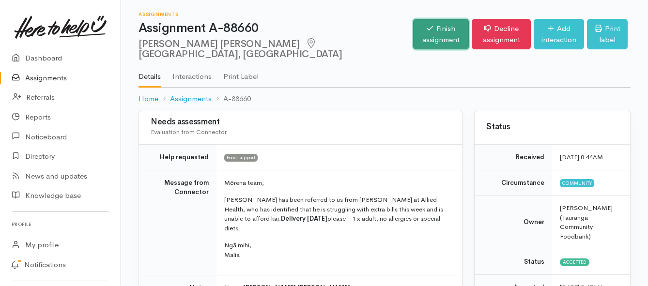
click at [413, 34] on link "Finish assignment" at bounding box center [440, 34] width 55 height 30
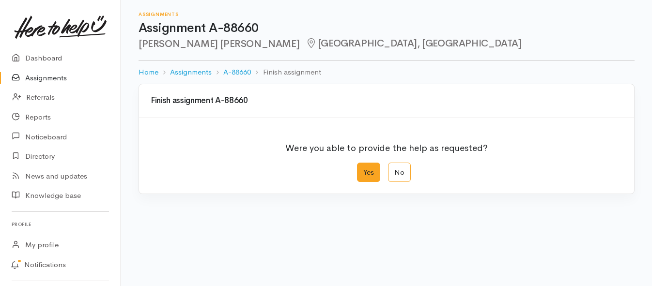
click at [373, 177] on label "Yes" at bounding box center [368, 173] width 23 height 20
click at [363, 169] on input "Yes" at bounding box center [360, 166] width 6 height 6
radio input "true"
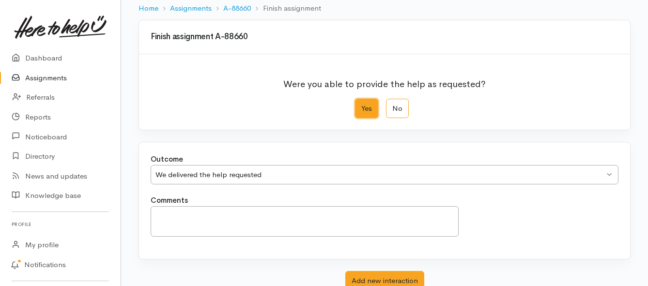
scroll to position [136, 0]
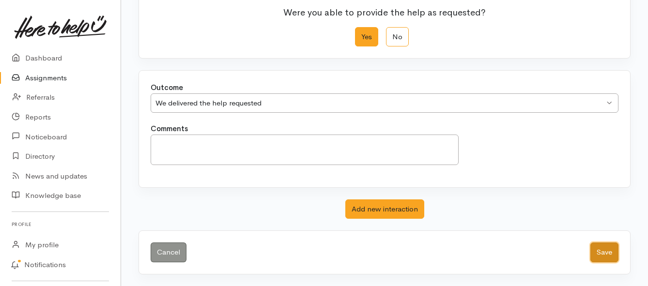
click at [599, 252] on button "Save" at bounding box center [604, 253] width 28 height 20
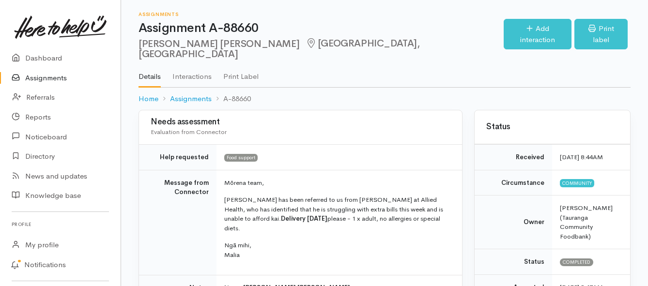
click at [36, 78] on link "Assignments" at bounding box center [60, 78] width 121 height 20
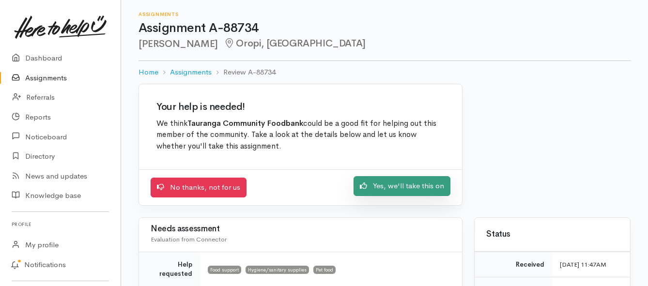
click at [375, 189] on link "Yes, we'll take this on" at bounding box center [401, 186] width 97 height 20
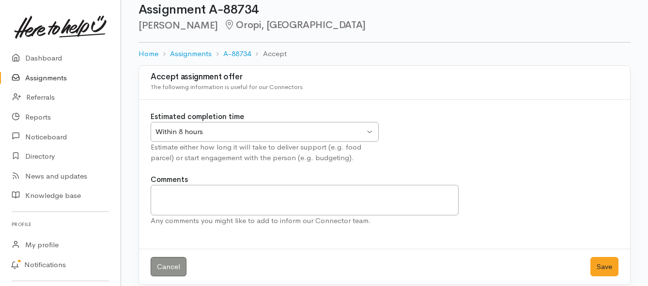
scroll to position [29, 0]
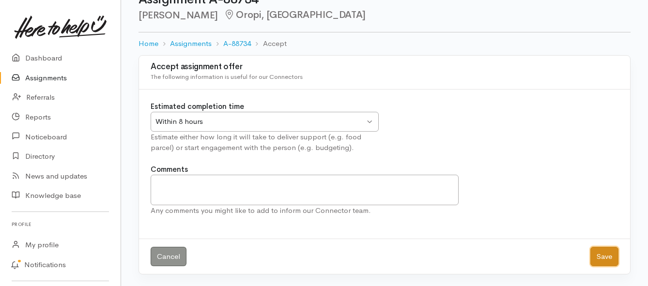
click at [598, 252] on button "Save" at bounding box center [604, 257] width 28 height 20
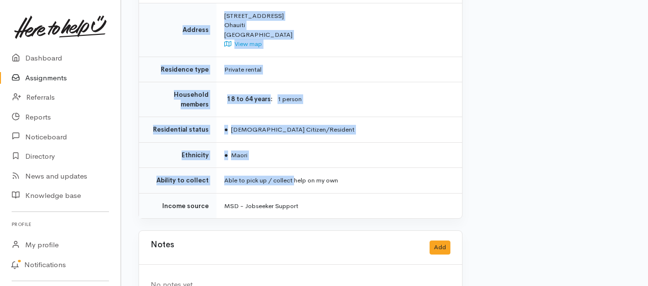
scroll to position [811, 0]
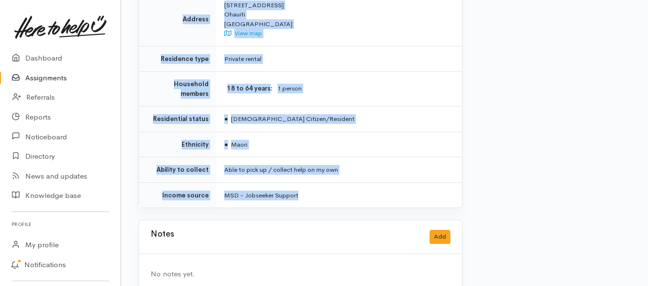
drag, startPoint x: 205, startPoint y: 87, endPoint x: 312, endPoint y: 169, distance: 135.1
copy div "**********"
click at [31, 75] on link "Assignments" at bounding box center [60, 78] width 121 height 20
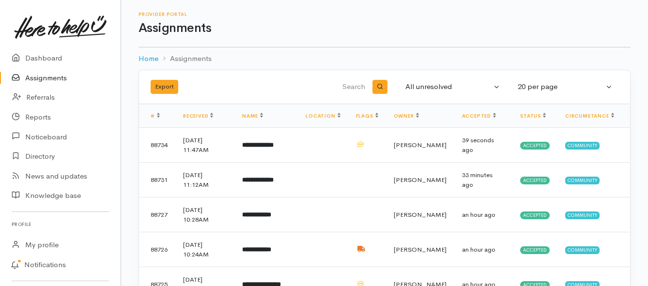
click at [45, 76] on link "Assignments" at bounding box center [60, 78] width 121 height 20
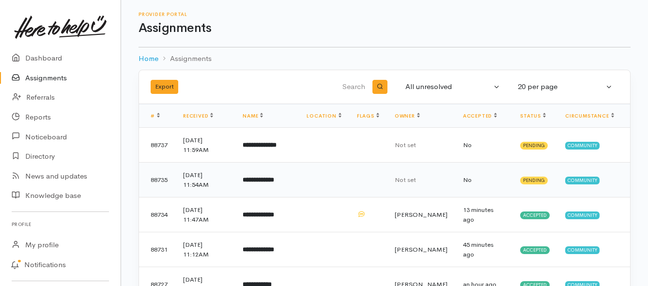
click at [260, 182] on b "**********" at bounding box center [258, 180] width 31 height 6
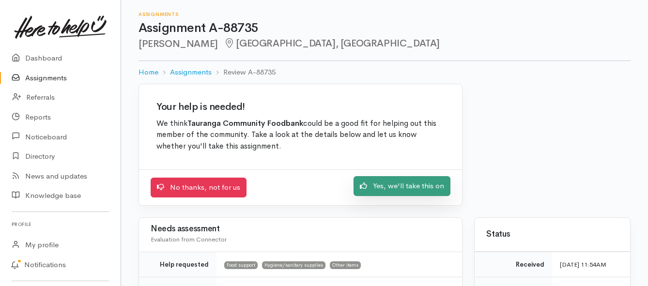
click at [402, 182] on link "Yes, we'll take this on" at bounding box center [401, 186] width 97 height 20
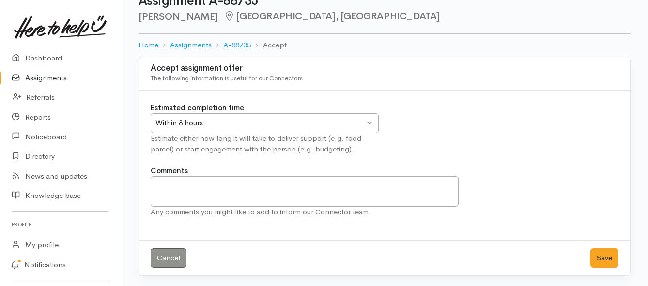
scroll to position [29, 0]
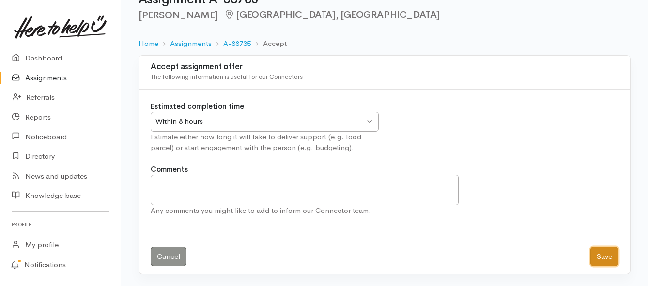
click at [610, 255] on button "Save" at bounding box center [604, 257] width 28 height 20
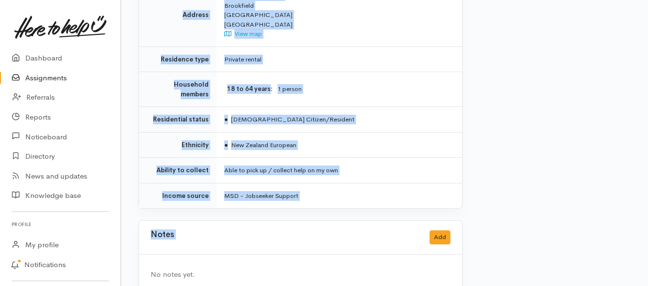
scroll to position [726, 0]
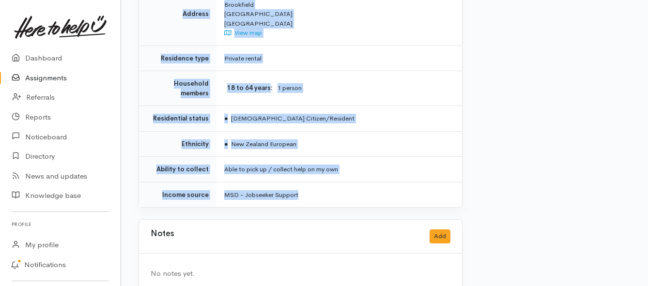
drag, startPoint x: 222, startPoint y: 182, endPoint x: 318, endPoint y: 180, distance: 95.9
copy div "**********"
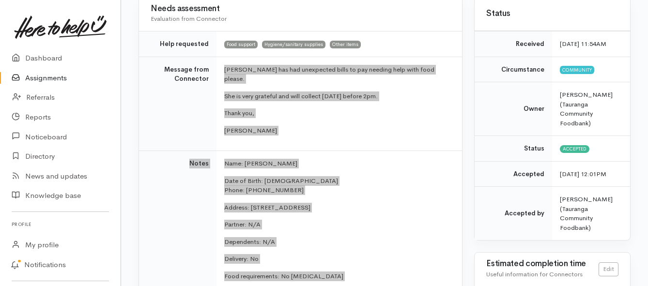
scroll to position [97, 0]
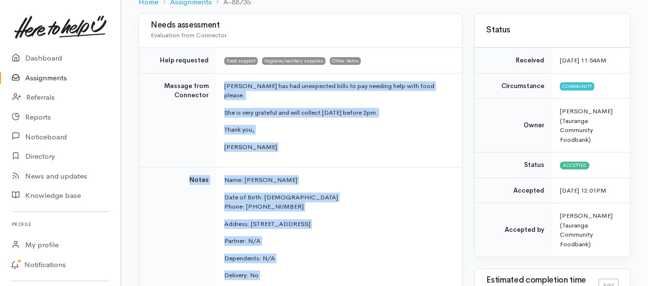
click at [65, 77] on link "Assignments" at bounding box center [60, 78] width 121 height 20
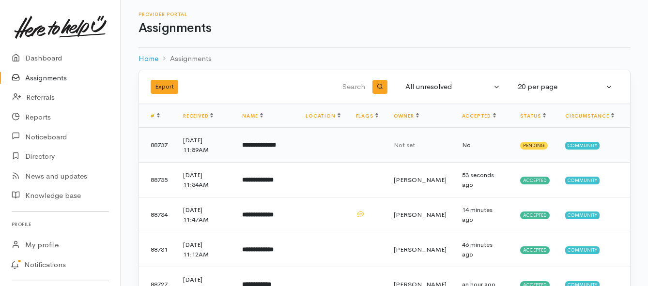
click at [250, 143] on td "**********" at bounding box center [265, 145] width 63 height 35
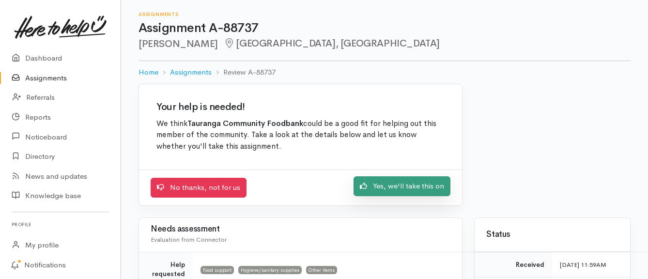
click at [374, 185] on link "Yes, we'll take this on" at bounding box center [401, 186] width 97 height 20
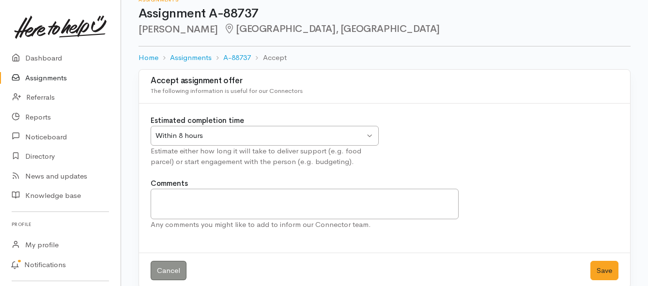
scroll to position [29, 0]
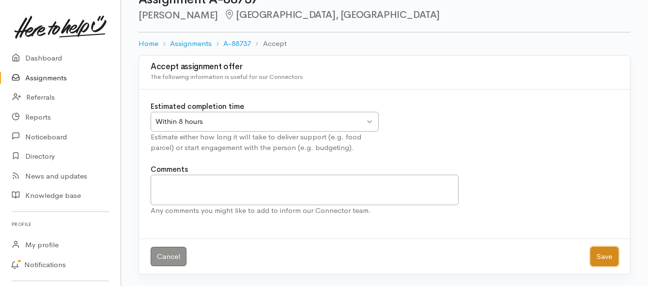
click at [614, 261] on button "Save" at bounding box center [604, 257] width 28 height 20
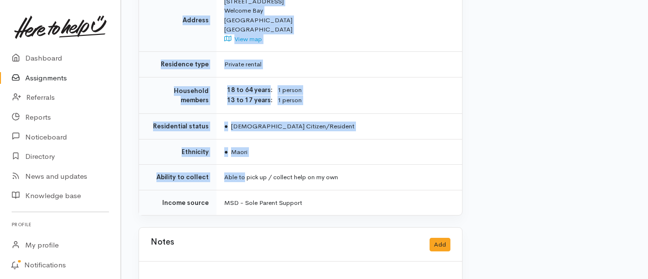
scroll to position [774, 0]
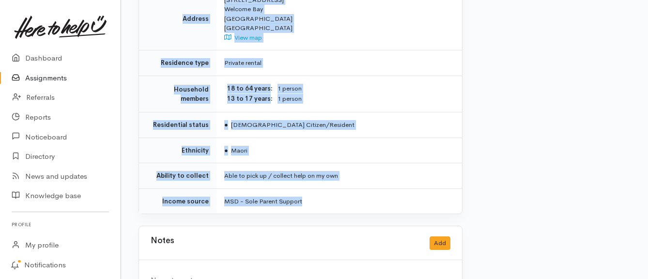
drag, startPoint x: 195, startPoint y: 99, endPoint x: 303, endPoint y: 191, distance: 141.9
copy div "**********"
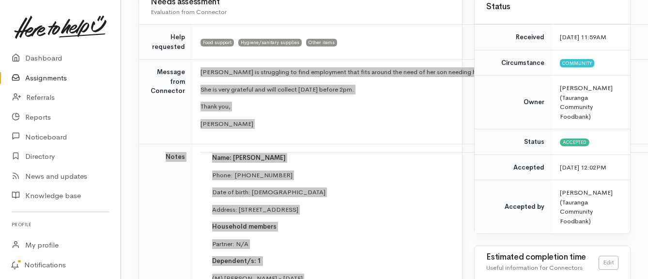
scroll to position [97, 0]
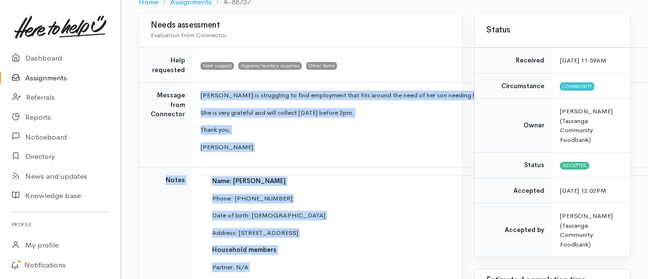
click at [54, 78] on link "Assignments" at bounding box center [60, 78] width 121 height 20
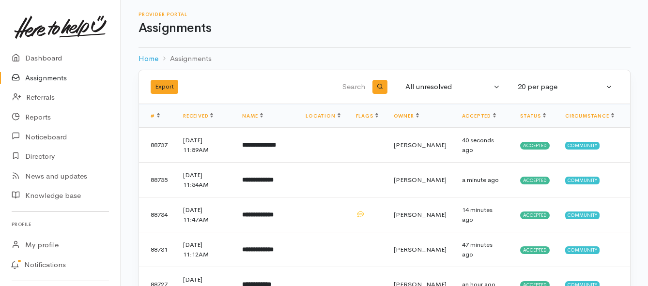
click at [42, 76] on link "Assignments" at bounding box center [60, 78] width 121 height 20
click at [263, 148] on b "**********" at bounding box center [255, 145] width 24 height 6
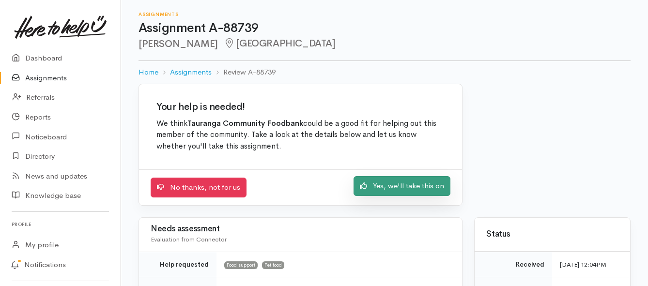
click at [372, 186] on link "Yes, we'll take this on" at bounding box center [401, 186] width 97 height 20
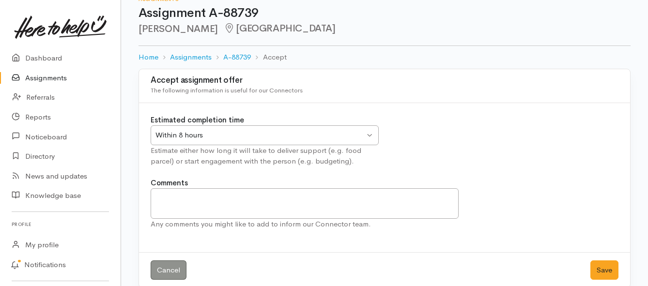
scroll to position [29, 0]
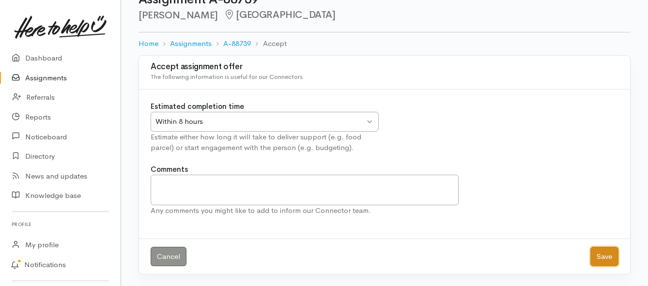
click at [599, 255] on button "Save" at bounding box center [604, 257] width 28 height 20
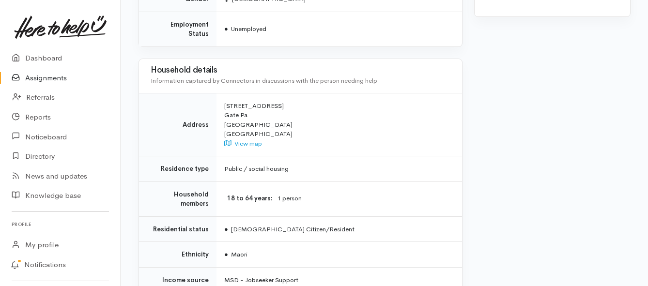
scroll to position [629, 0]
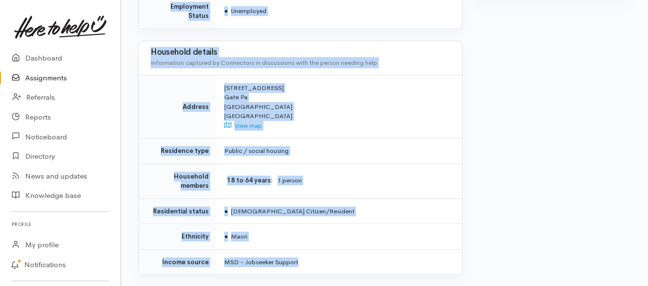
drag, startPoint x: 223, startPoint y: 126, endPoint x: 344, endPoint y: 227, distance: 157.7
copy div "**********"
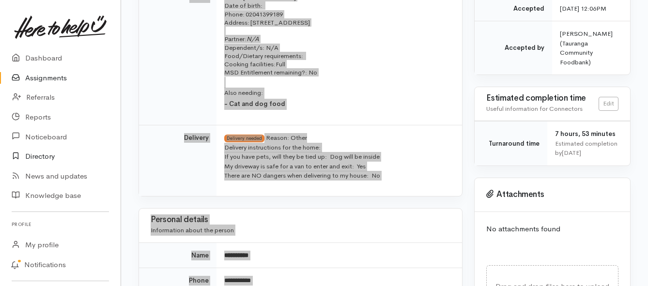
scroll to position [242, 0]
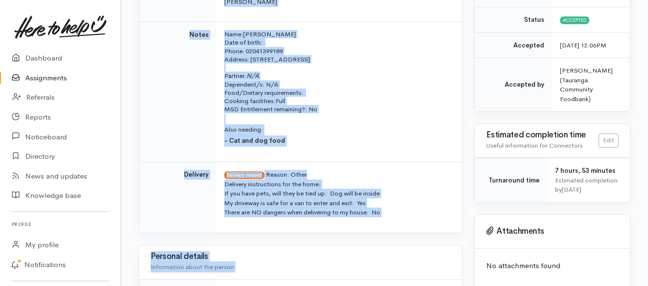
click at [46, 80] on link "Assignments" at bounding box center [60, 78] width 121 height 20
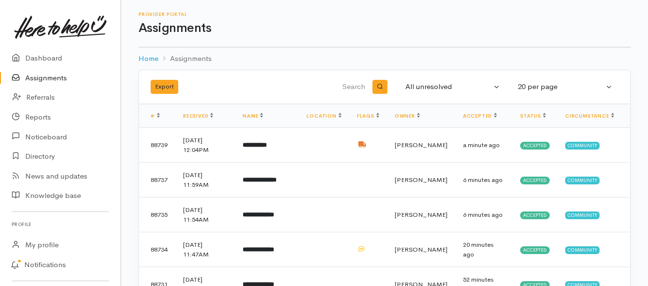
click at [43, 78] on link "Assignments" at bounding box center [60, 78] width 121 height 20
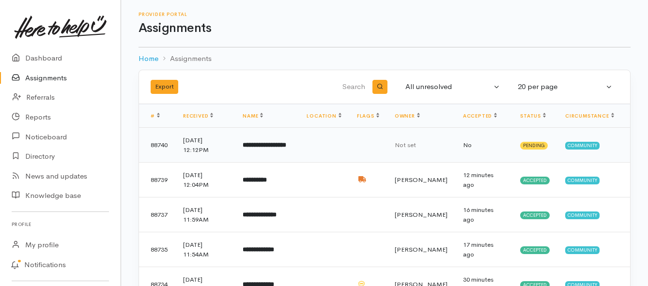
click at [266, 150] on td "**********" at bounding box center [267, 145] width 64 height 35
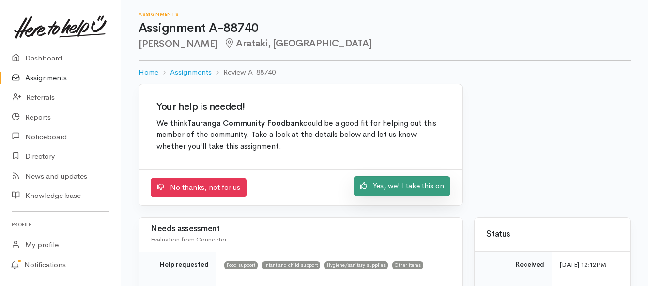
click at [365, 188] on icon at bounding box center [363, 185] width 7 height 7
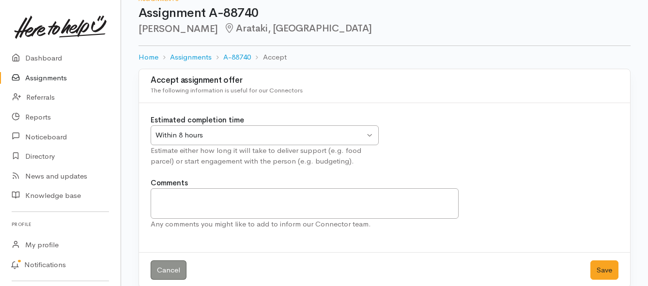
scroll to position [29, 0]
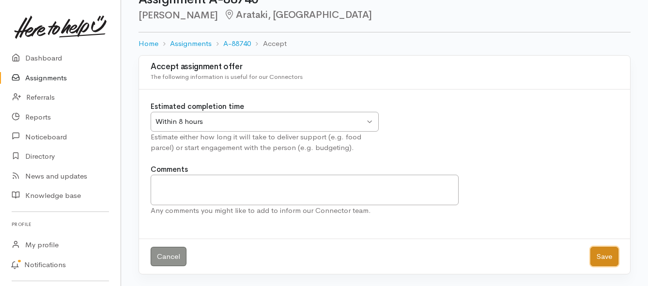
click at [596, 258] on button "Save" at bounding box center [604, 257] width 28 height 20
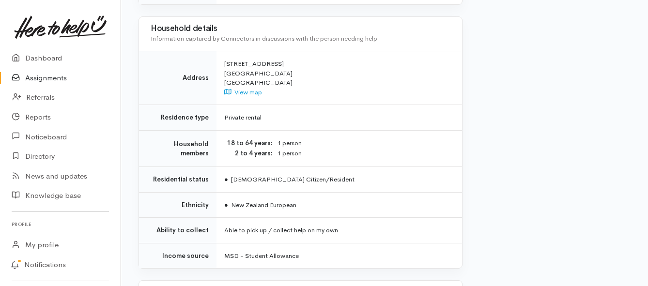
scroll to position [774, 0]
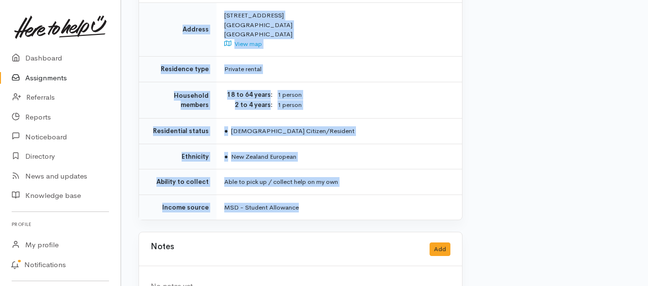
drag, startPoint x: 222, startPoint y: 133, endPoint x: 306, endPoint y: 191, distance: 102.3
copy div "**********"
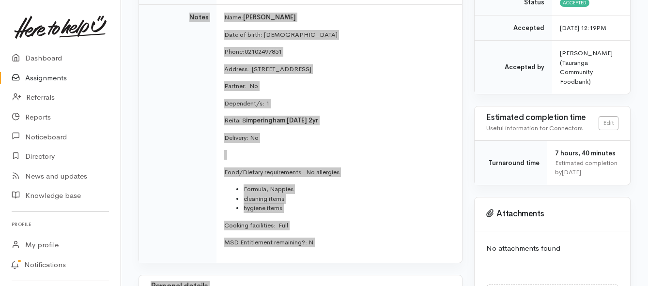
scroll to position [242, 0]
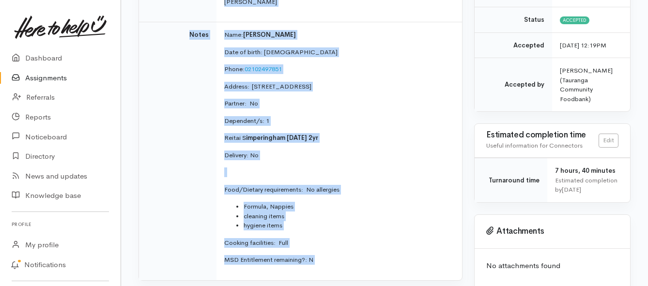
click at [219, 137] on td "Name: Holly Simperingham Date of birth: 25/10/1987 Phone:  02102497851 Address:…" at bounding box center [338, 151] width 245 height 258
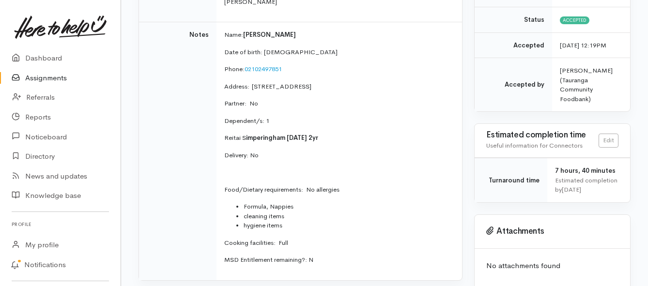
drag, startPoint x: 223, startPoint y: 139, endPoint x: 333, endPoint y: 138, distance: 110.4
click at [333, 138] on td "Name: Holly Simperingham Date of birth: 25/10/1987 Phone:  02102497851 Address:…" at bounding box center [338, 151] width 245 height 258
copy p "Reitai S imperingham 4/2/2023 2yr"
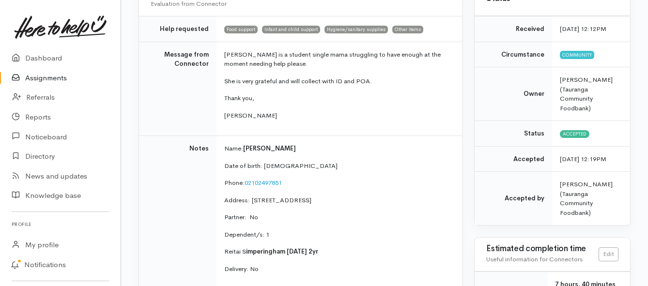
scroll to position [145, 0]
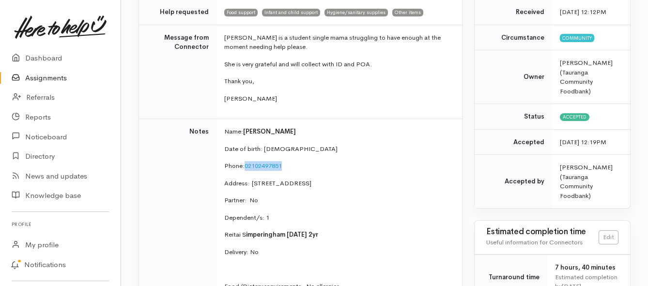
drag, startPoint x: 246, startPoint y: 166, endPoint x: 289, endPoint y: 166, distance: 43.6
click at [289, 166] on p "Phone:  02102497851" at bounding box center [337, 166] width 226 height 10
copy link "02102497851"
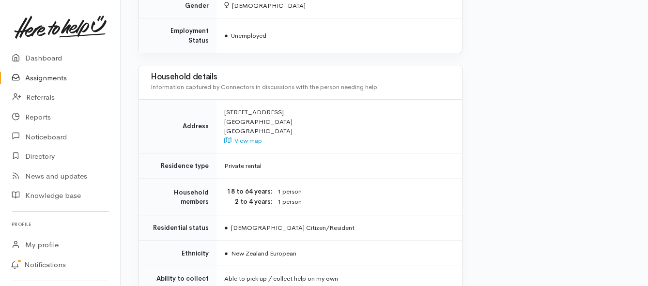
scroll to position [726, 0]
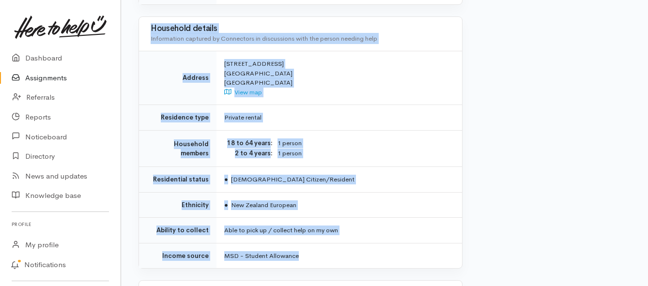
drag, startPoint x: 226, startPoint y: 184, endPoint x: 311, endPoint y: 250, distance: 107.7
copy div "**********"
click at [48, 77] on link "Assignments" at bounding box center [60, 78] width 121 height 20
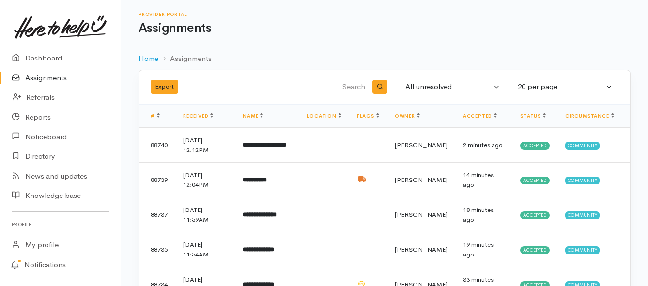
click at [45, 78] on link "Assignments" at bounding box center [60, 78] width 121 height 20
click at [42, 81] on link "Assignments" at bounding box center [60, 78] width 121 height 20
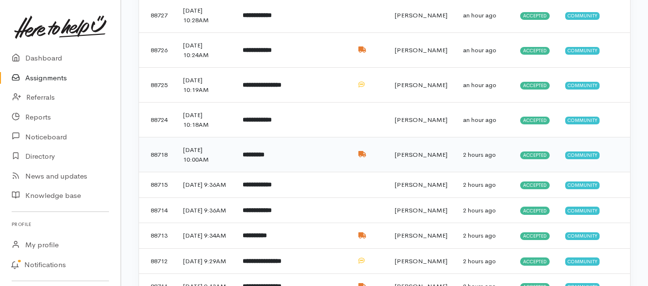
scroll to position [387, 0]
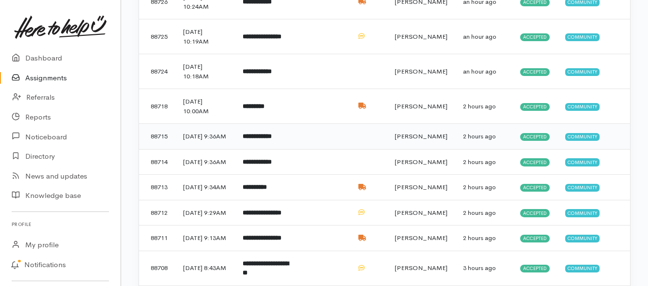
click at [292, 139] on td "**********" at bounding box center [267, 137] width 64 height 26
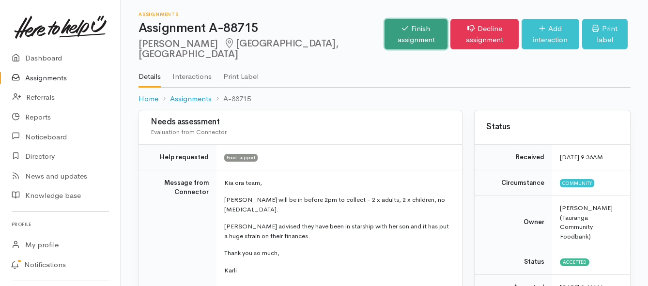
click at [384, 39] on link "Finish assignment" at bounding box center [415, 34] width 63 height 30
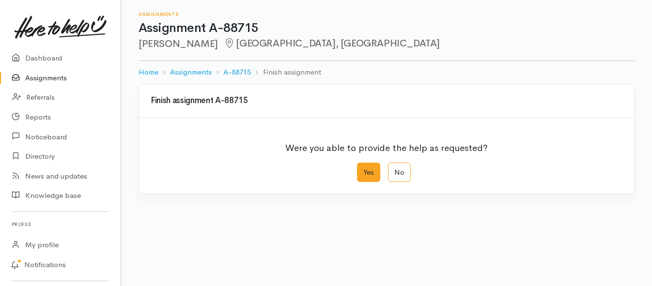
click at [363, 176] on label "Yes" at bounding box center [368, 173] width 23 height 20
click at [363, 169] on input "Yes" at bounding box center [360, 166] width 6 height 6
radio input "true"
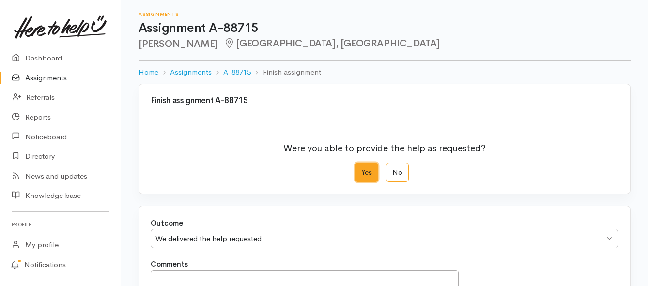
scroll to position [136, 0]
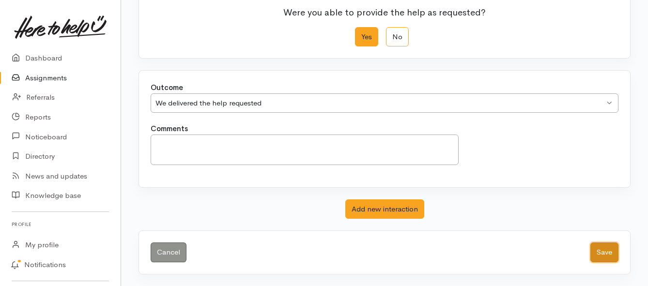
click at [601, 251] on button "Save" at bounding box center [604, 253] width 28 height 20
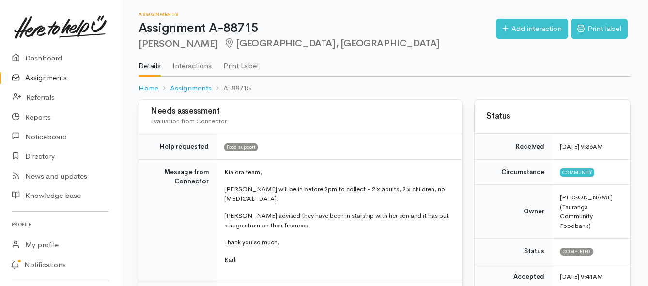
click at [41, 80] on link "Assignments" at bounding box center [60, 78] width 121 height 20
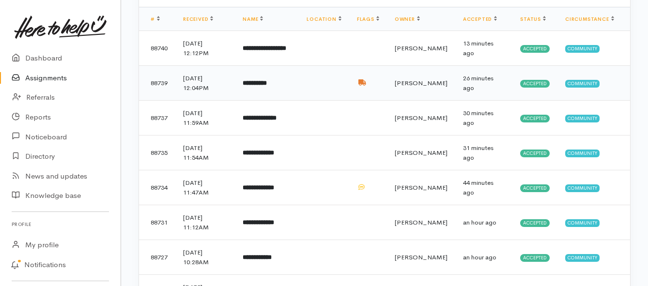
scroll to position [145, 0]
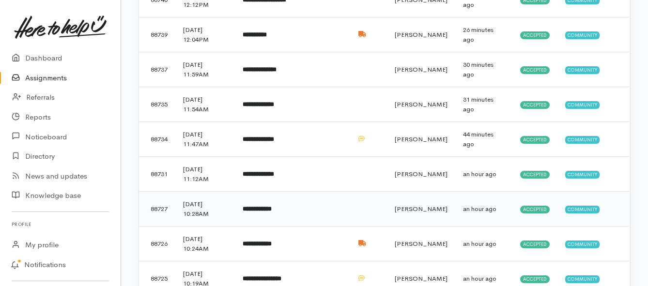
click at [268, 210] on b "**********" at bounding box center [257, 209] width 29 height 6
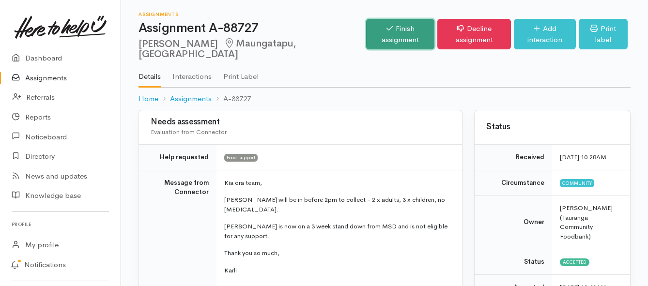
click at [366, 33] on link "Finish assignment" at bounding box center [400, 34] width 68 height 30
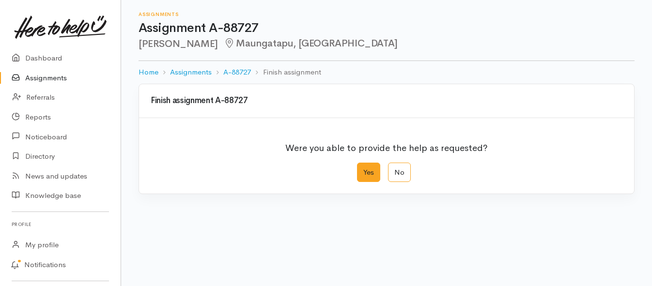
click at [367, 176] on label "Yes" at bounding box center [368, 173] width 23 height 20
click at [363, 169] on input "Yes" at bounding box center [360, 166] width 6 height 6
radio input "true"
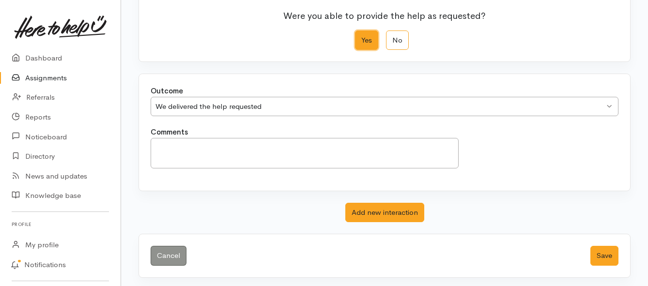
scroll to position [136, 0]
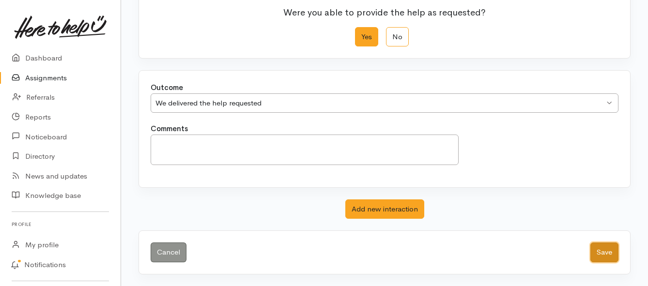
click at [601, 250] on button "Save" at bounding box center [604, 253] width 28 height 20
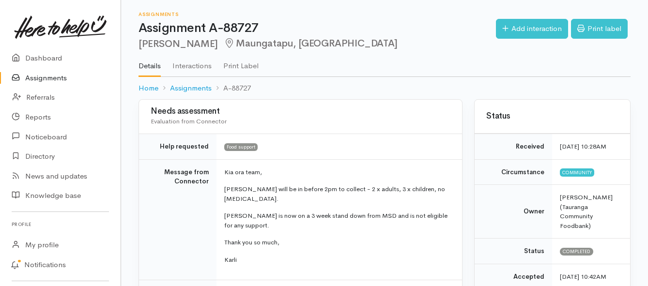
click at [43, 78] on link "Assignments" at bounding box center [60, 78] width 121 height 20
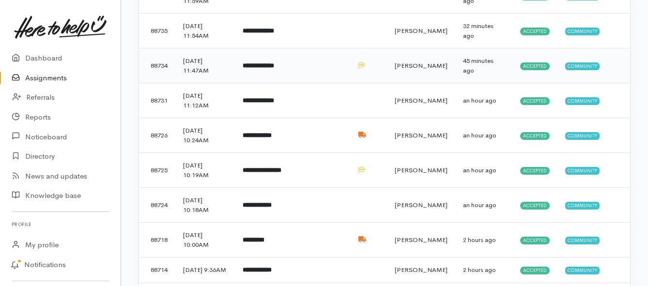
scroll to position [242, 0]
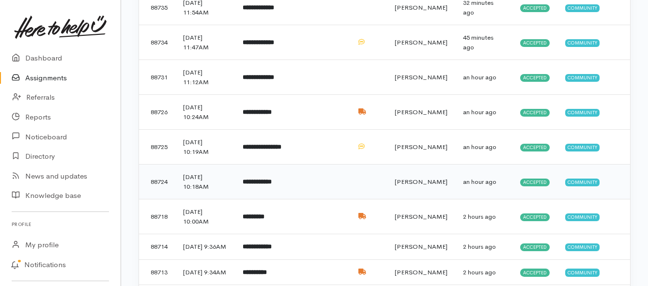
click at [261, 182] on b "**********" at bounding box center [257, 182] width 29 height 6
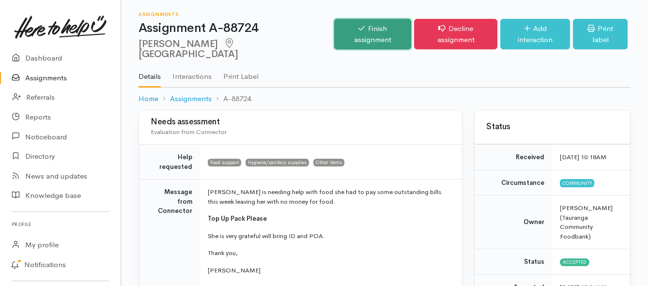
click at [346, 32] on link "Finish assignment" at bounding box center [372, 34] width 77 height 30
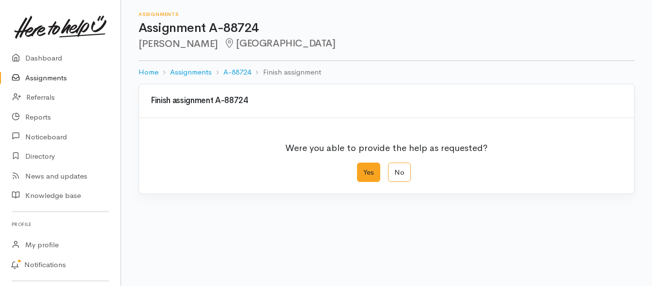
click at [364, 179] on label "Yes" at bounding box center [368, 173] width 23 height 20
click at [363, 169] on input "Yes" at bounding box center [360, 166] width 6 height 6
radio input "true"
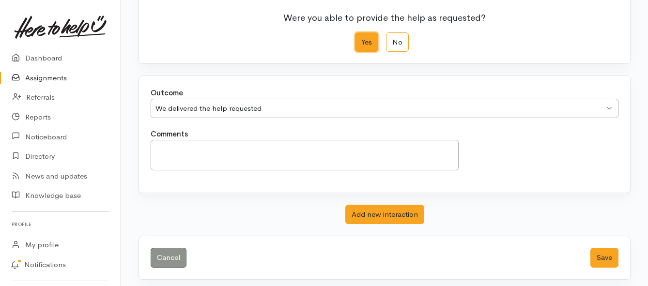
scroll to position [136, 0]
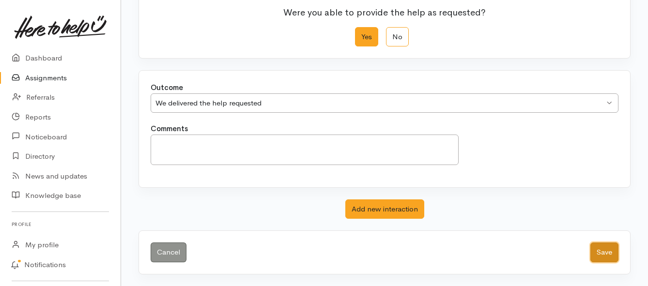
click at [599, 251] on button "Save" at bounding box center [604, 253] width 28 height 20
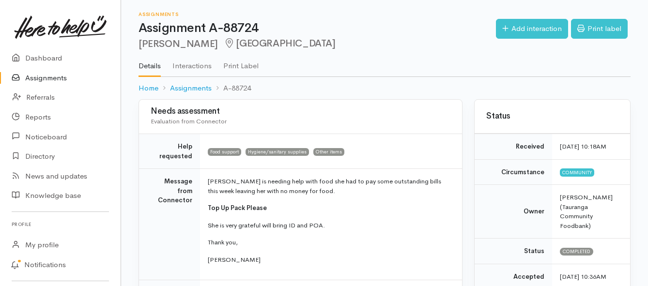
click at [45, 75] on link "Assignments" at bounding box center [60, 78] width 121 height 20
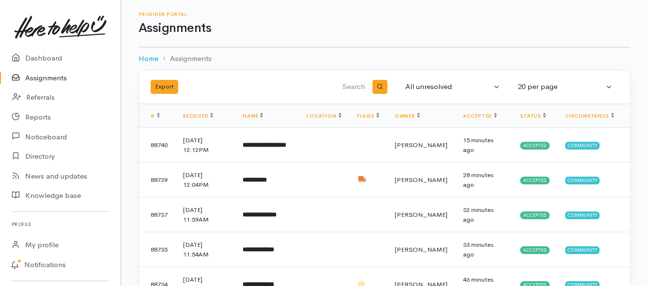
click at [39, 81] on link "Assignments" at bounding box center [60, 78] width 121 height 20
click at [50, 80] on link "Assignments" at bounding box center [60, 78] width 121 height 20
click at [63, 78] on link "Assignments" at bounding box center [60, 78] width 121 height 20
click at [34, 82] on link "Assignments" at bounding box center [60, 78] width 121 height 20
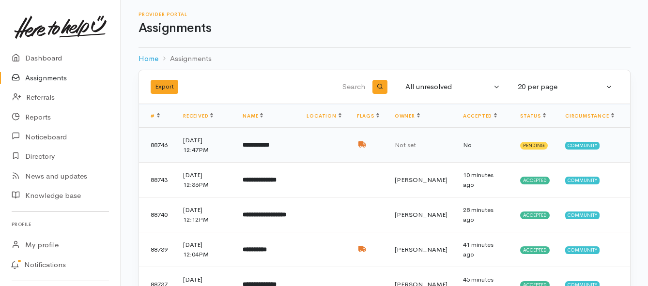
click at [260, 147] on b "**********" at bounding box center [256, 145] width 27 height 6
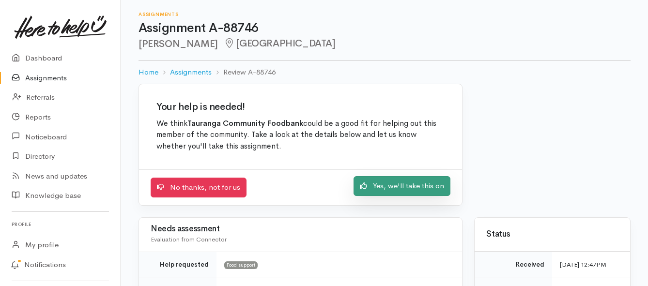
click at [379, 184] on link "Yes, we'll take this on" at bounding box center [401, 186] width 97 height 20
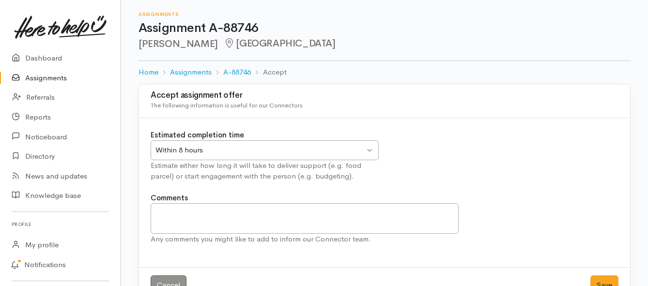
scroll to position [29, 0]
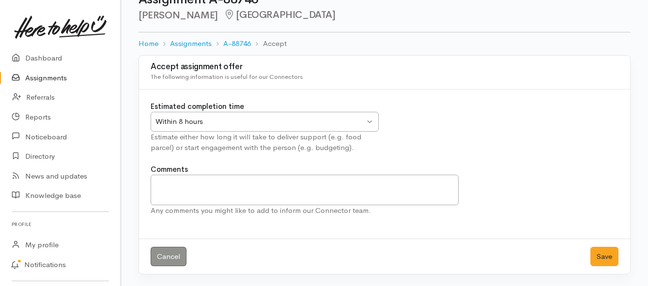
click at [369, 122] on div "Within 8 hours Within 8 hours" at bounding box center [265, 122] width 228 height 20
drag, startPoint x: 600, startPoint y: 256, endPoint x: 572, endPoint y: 247, distance: 29.3
click at [600, 256] on button "Save" at bounding box center [604, 257] width 28 height 20
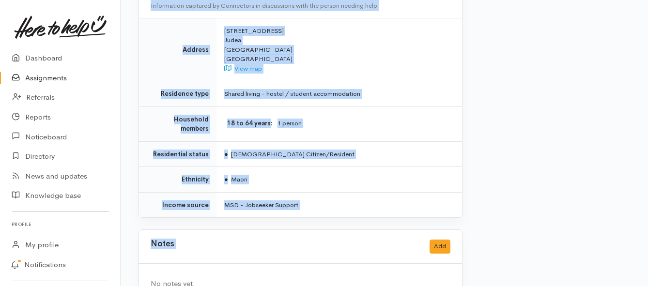
scroll to position [771, 0]
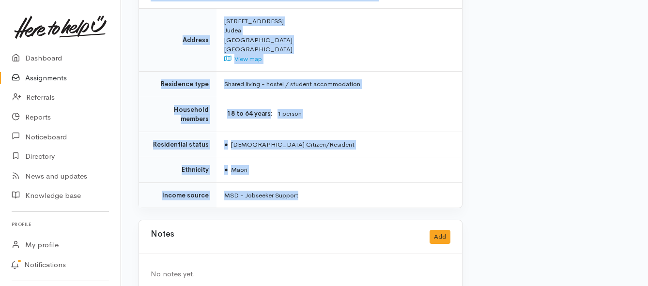
drag, startPoint x: 220, startPoint y: 125, endPoint x: 343, endPoint y: 179, distance: 134.2
copy div "**********"
drag, startPoint x: 42, startPoint y: 82, endPoint x: 37, endPoint y: 76, distance: 7.9
click at [42, 82] on link "Assignments" at bounding box center [60, 78] width 121 height 20
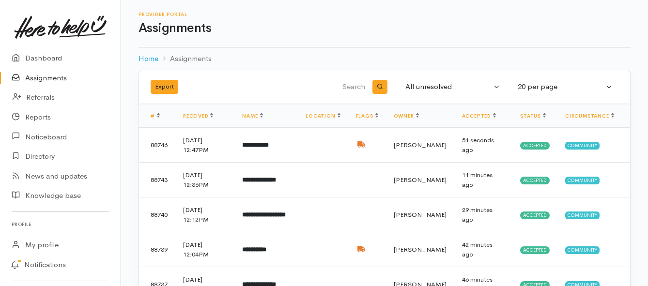
click at [47, 78] on link "Assignments" at bounding box center [60, 78] width 121 height 20
click at [61, 76] on link "Assignments" at bounding box center [60, 78] width 121 height 20
click at [53, 78] on link "Assignments" at bounding box center [60, 78] width 121 height 20
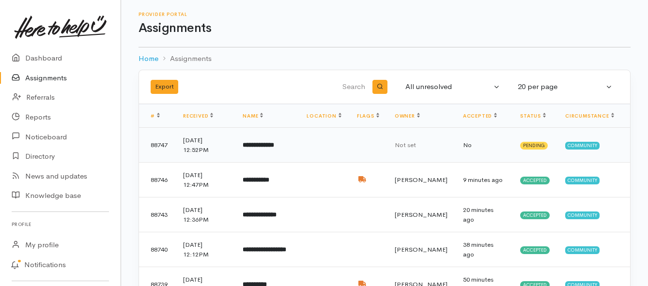
click at [262, 145] on b "**********" at bounding box center [258, 145] width 31 height 6
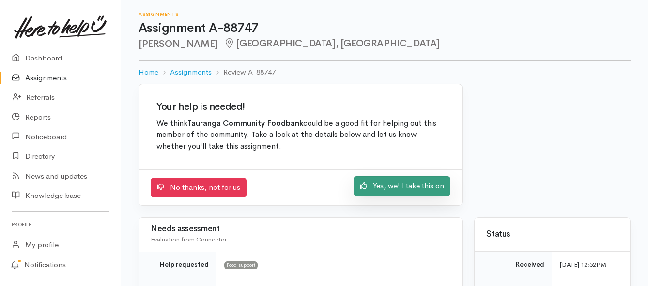
click at [409, 189] on link "Yes, we'll take this on" at bounding box center [401, 186] width 97 height 20
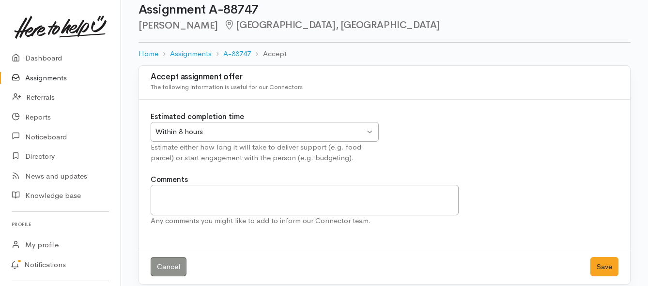
scroll to position [29, 0]
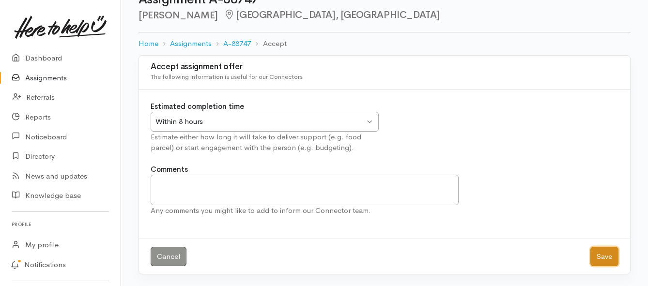
click at [603, 258] on button "Save" at bounding box center [604, 257] width 28 height 20
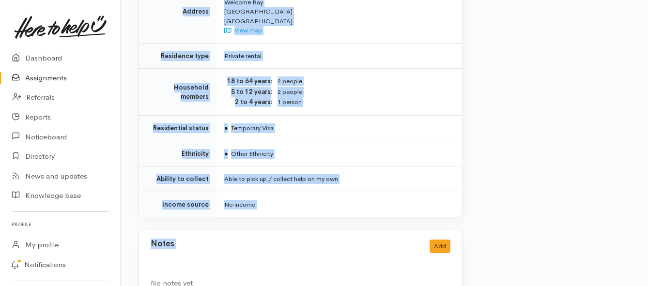
scroll to position [764, 0]
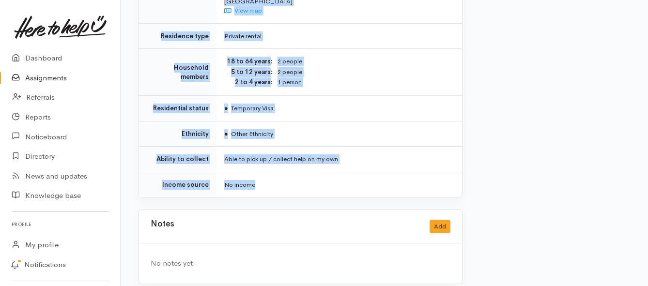
drag, startPoint x: 220, startPoint y: 132, endPoint x: 320, endPoint y: 183, distance: 112.8
copy div "**********"
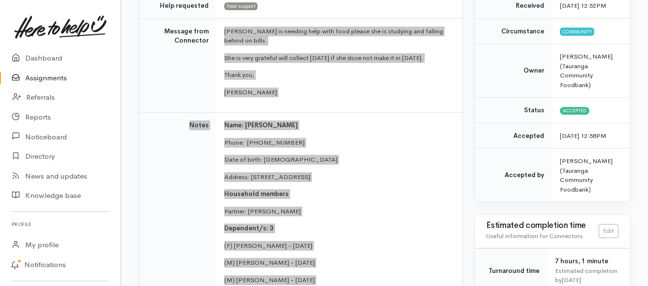
scroll to position [135, 0]
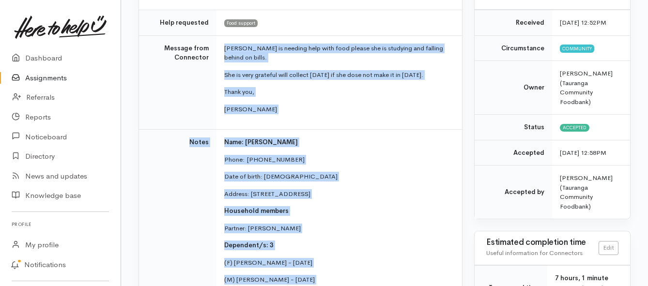
click at [60, 77] on link "Assignments" at bounding box center [60, 78] width 121 height 20
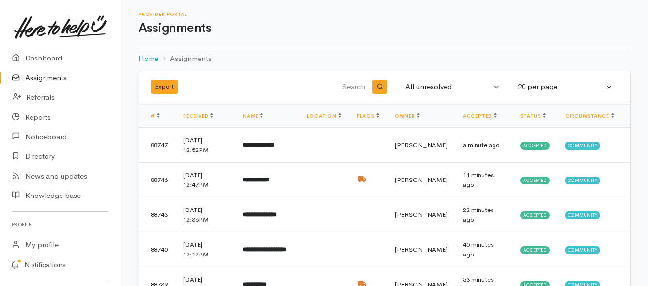
click at [53, 78] on link "Assignments" at bounding box center [60, 78] width 121 height 20
click at [55, 79] on link "Assignments" at bounding box center [60, 78] width 121 height 20
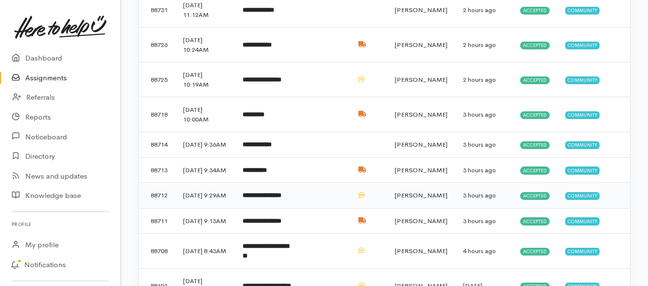
scroll to position [436, 0]
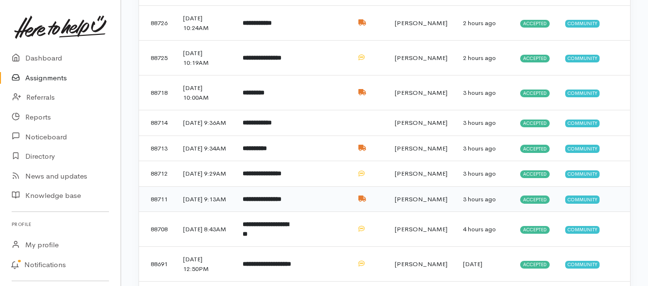
click at [263, 212] on td "**********" at bounding box center [267, 199] width 64 height 26
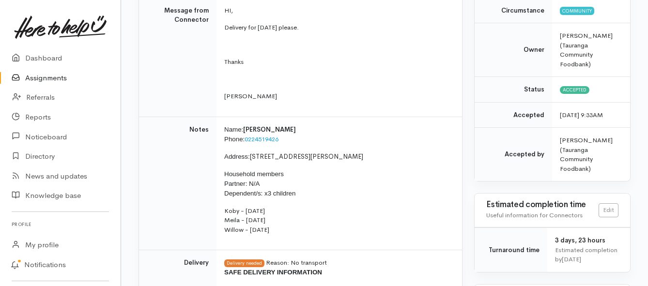
scroll to position [194, 0]
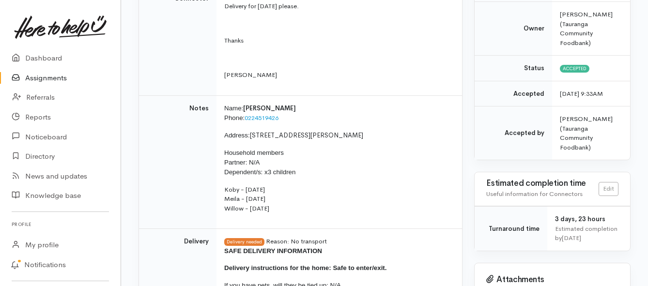
click at [54, 78] on link "Assignments" at bounding box center [60, 78] width 121 height 20
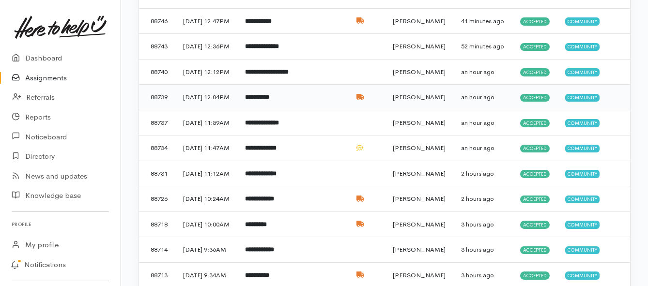
scroll to position [145, 0]
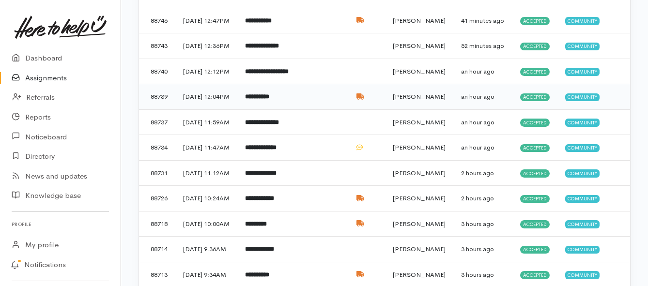
click at [265, 100] on b "**********" at bounding box center [257, 96] width 24 height 6
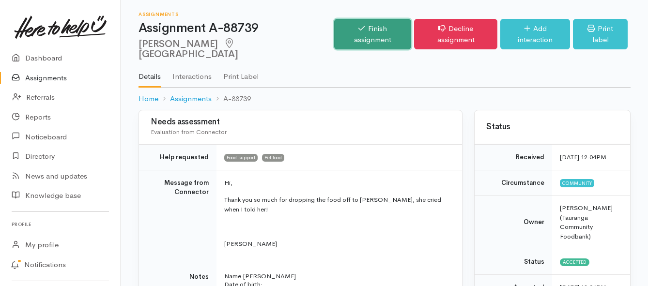
click at [373, 31] on link "Finish assignment" at bounding box center [372, 34] width 77 height 30
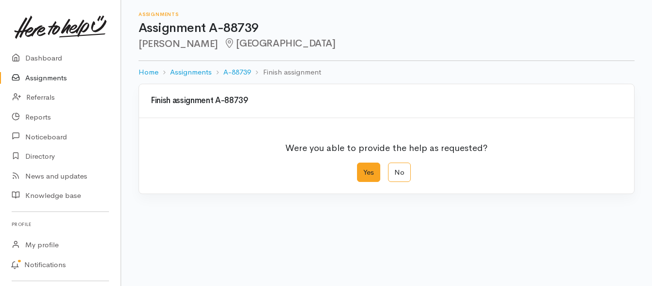
click at [374, 173] on label "Yes" at bounding box center [368, 173] width 23 height 20
click at [363, 169] on input "Yes" at bounding box center [360, 166] width 6 height 6
radio input "true"
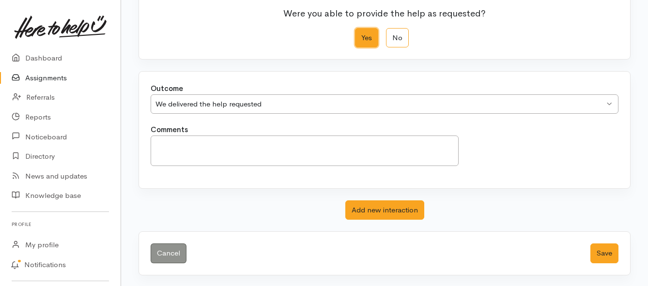
scroll to position [136, 0]
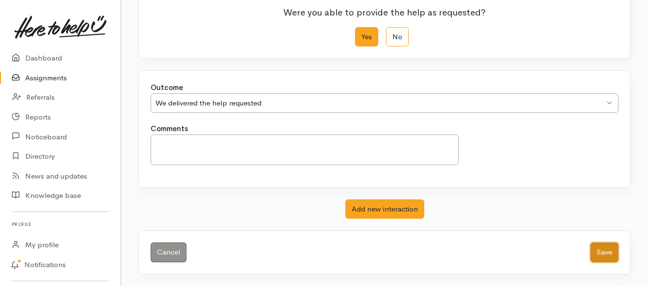
click at [598, 253] on button "Save" at bounding box center [604, 253] width 28 height 20
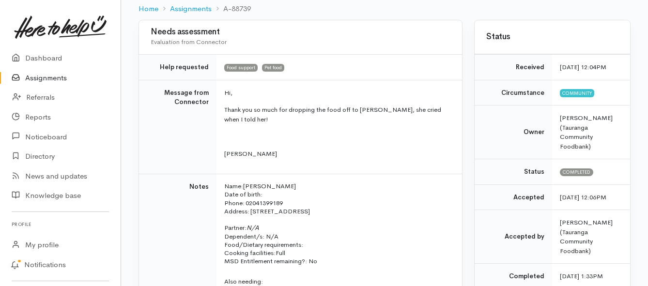
scroll to position [97, 0]
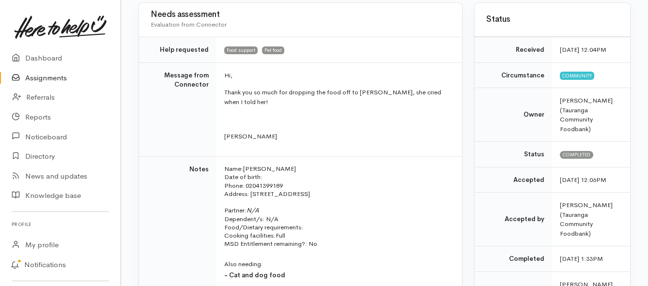
click at [53, 77] on link "Assignments" at bounding box center [60, 78] width 121 height 20
